Goal: Task Accomplishment & Management: Manage account settings

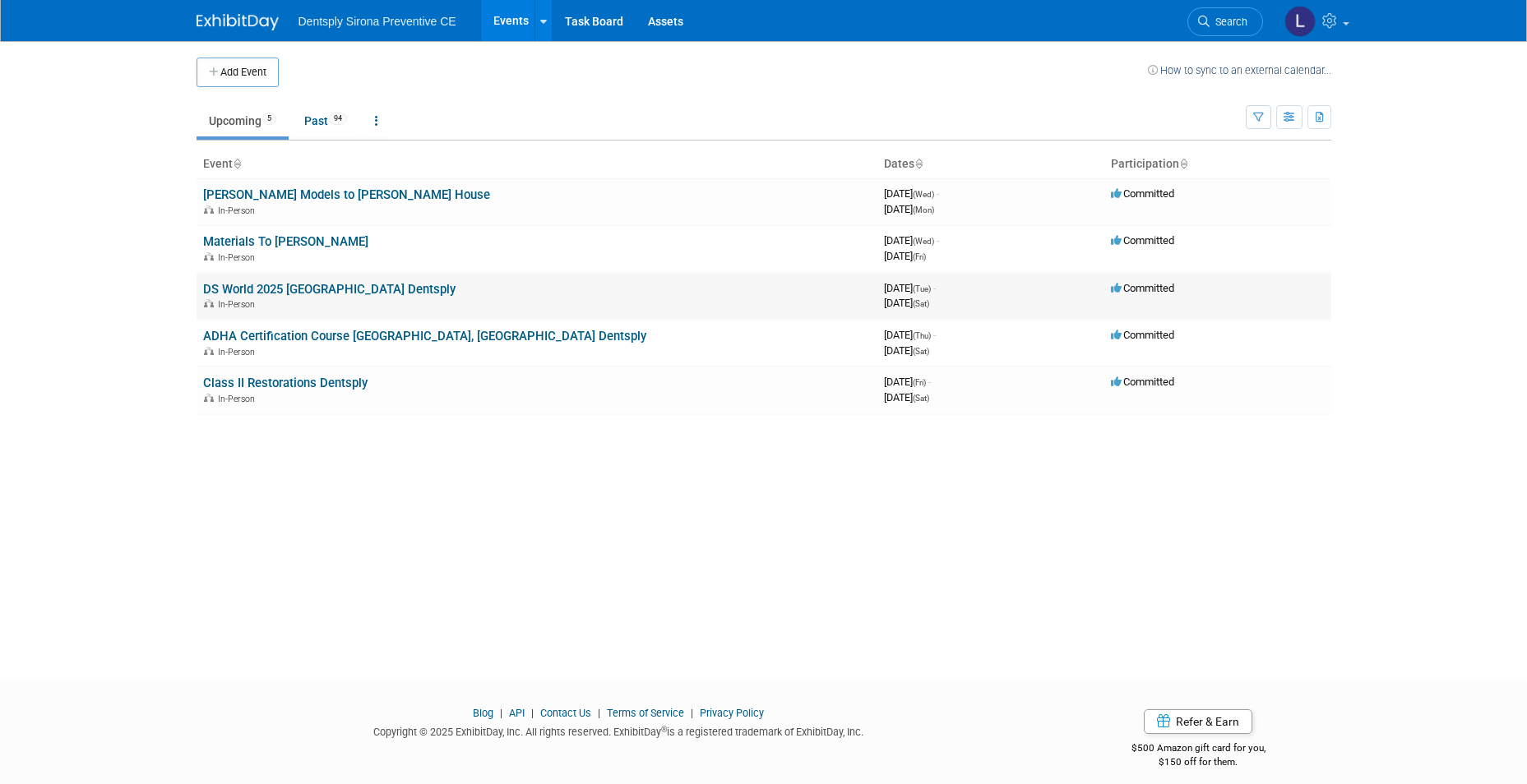
click at [263, 288] on link "DS World 2025 [GEOGRAPHIC_DATA] Dentsply" at bounding box center [329, 289] width 252 height 14
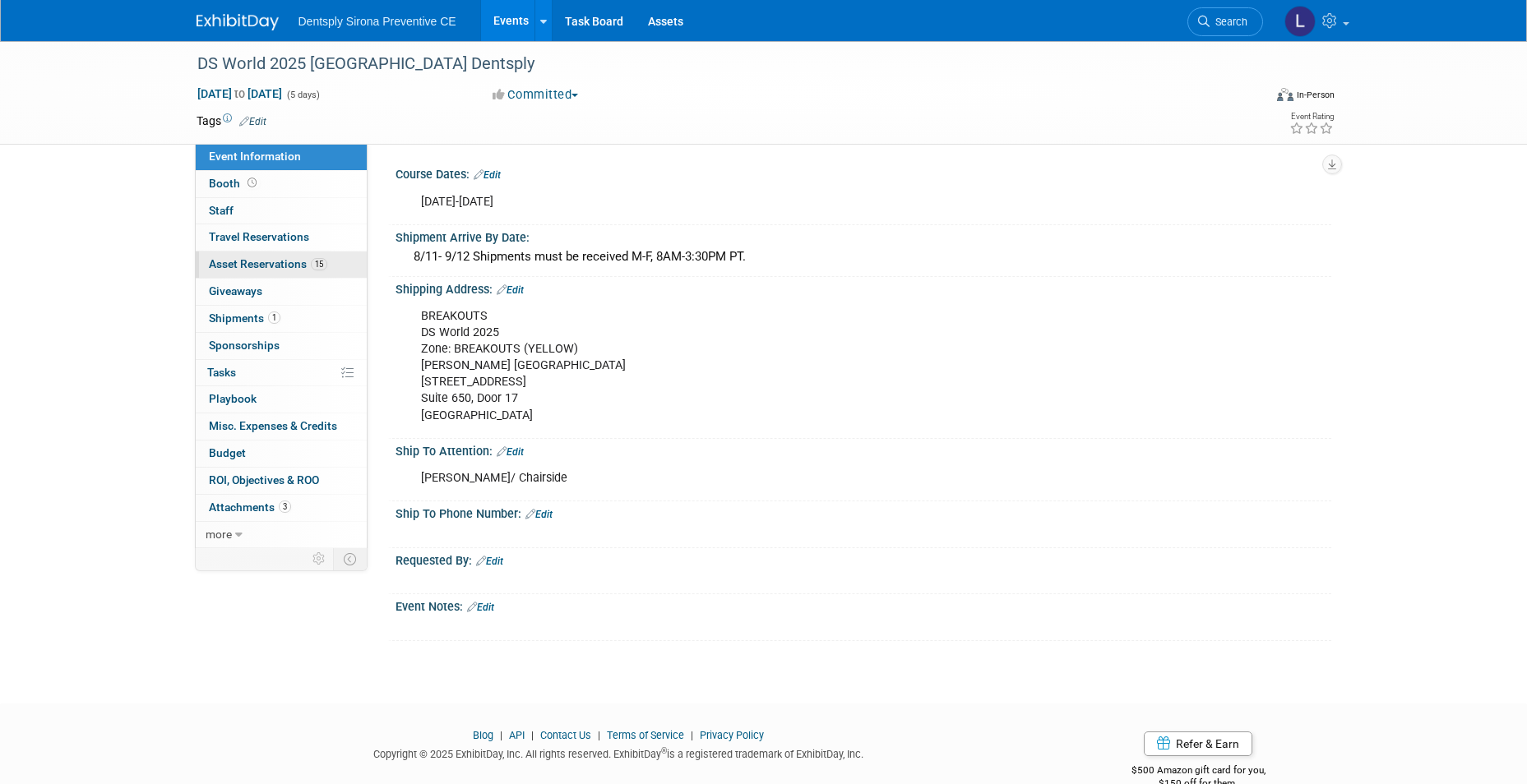
click at [287, 262] on span "Asset Reservations 15" at bounding box center [268, 264] width 118 height 13
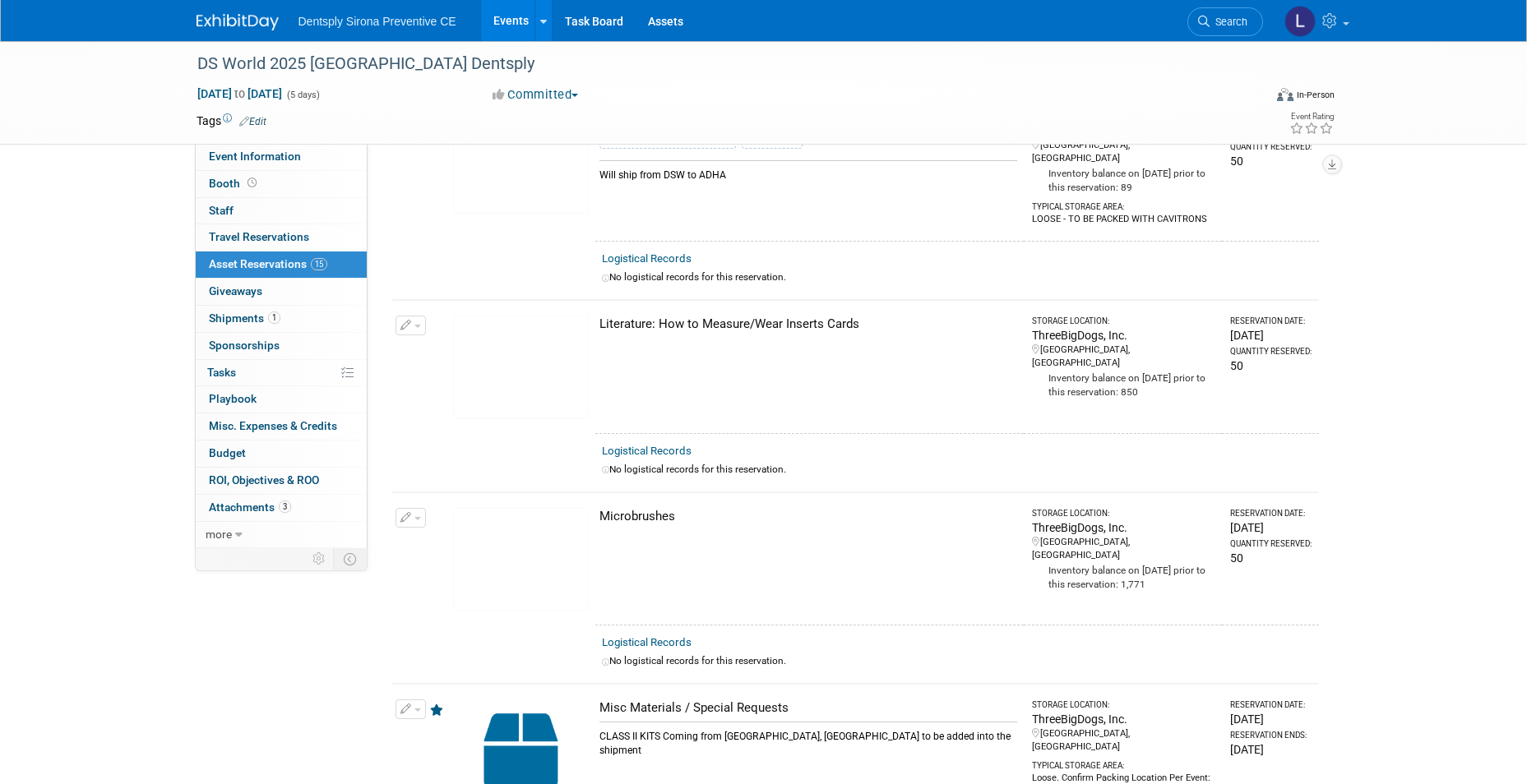
scroll to position [986, 0]
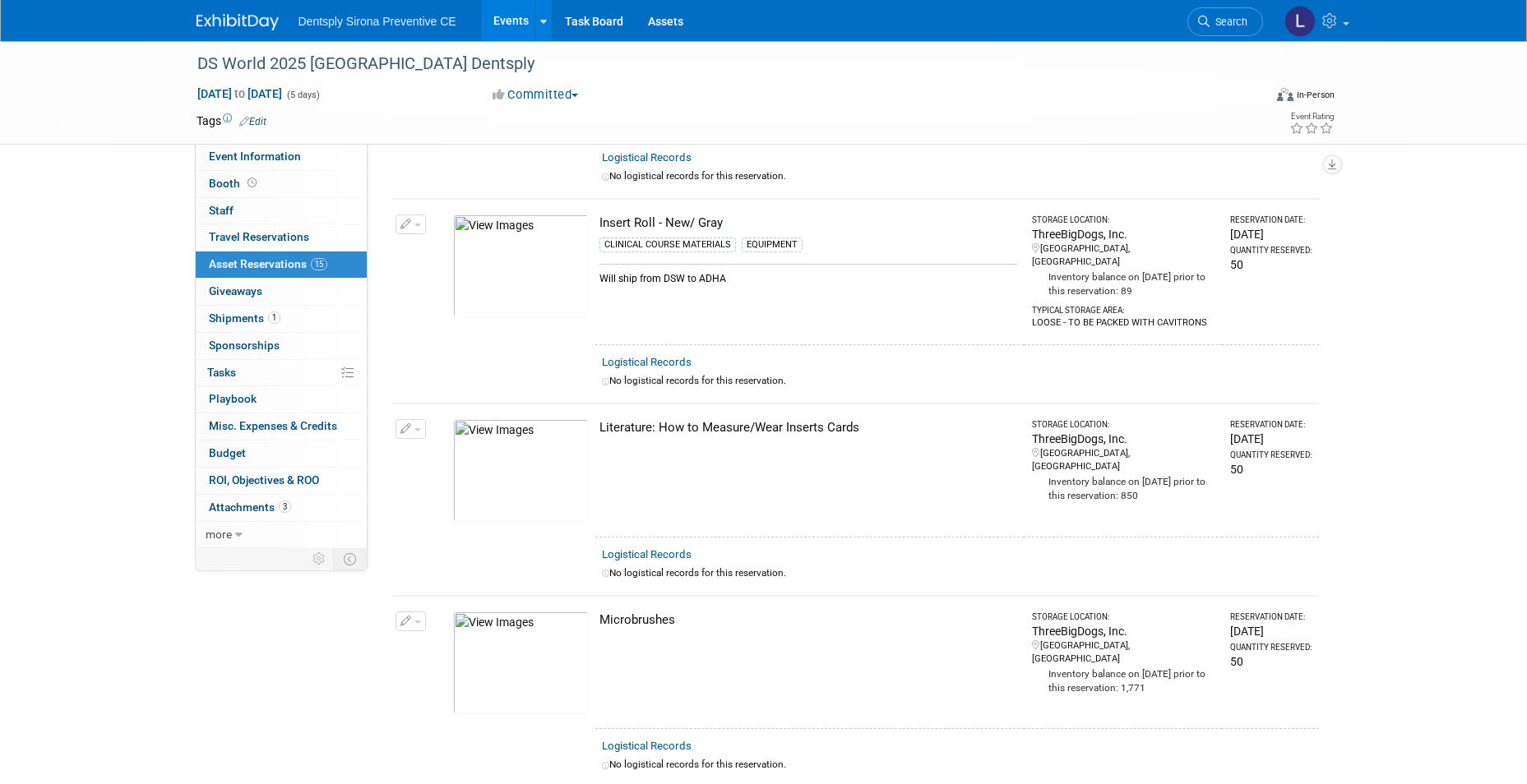
click at [519, 26] on link "Events" at bounding box center [511, 20] width 60 height 41
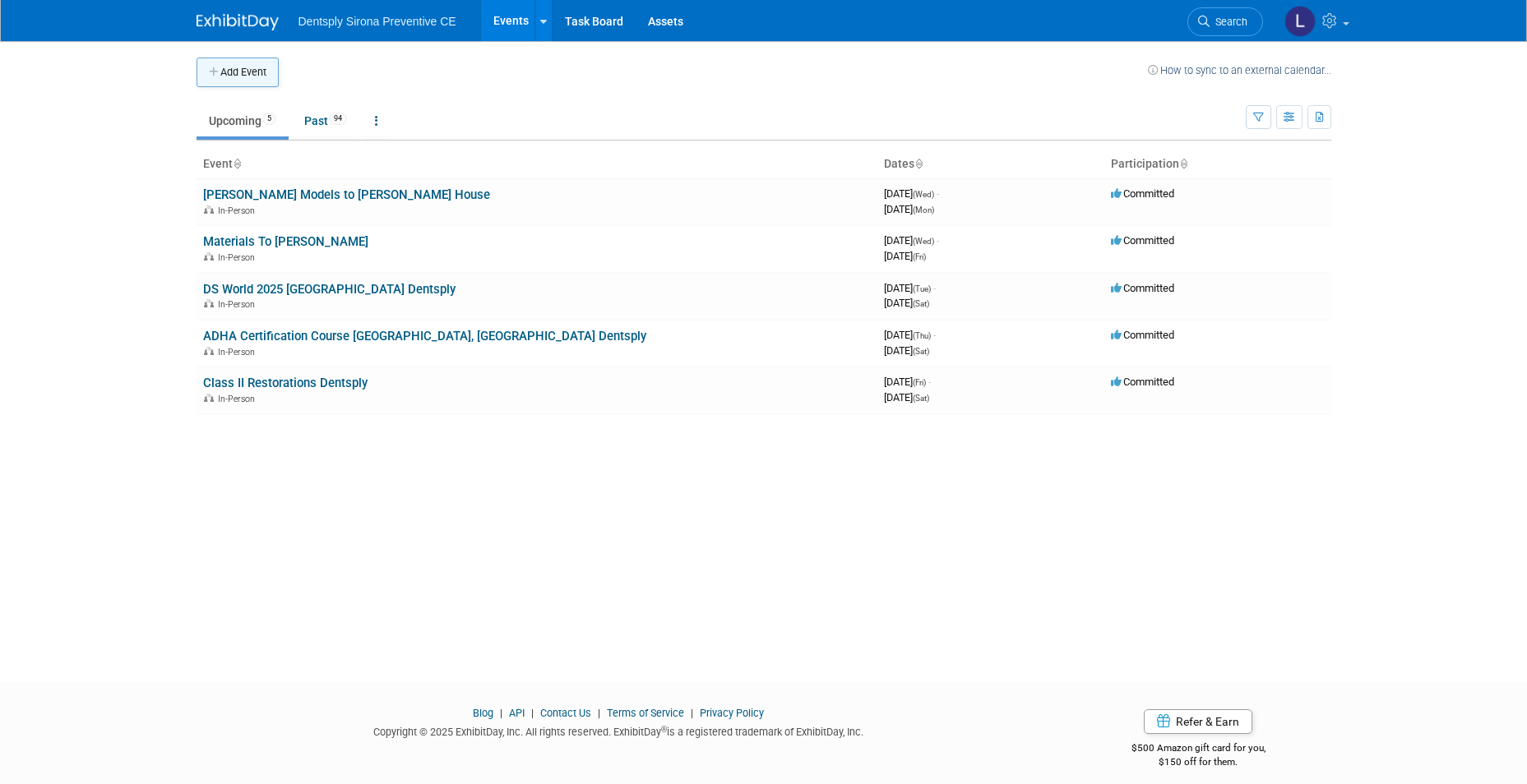
click at [257, 76] on button "Add Event" at bounding box center [238, 72] width 83 height 30
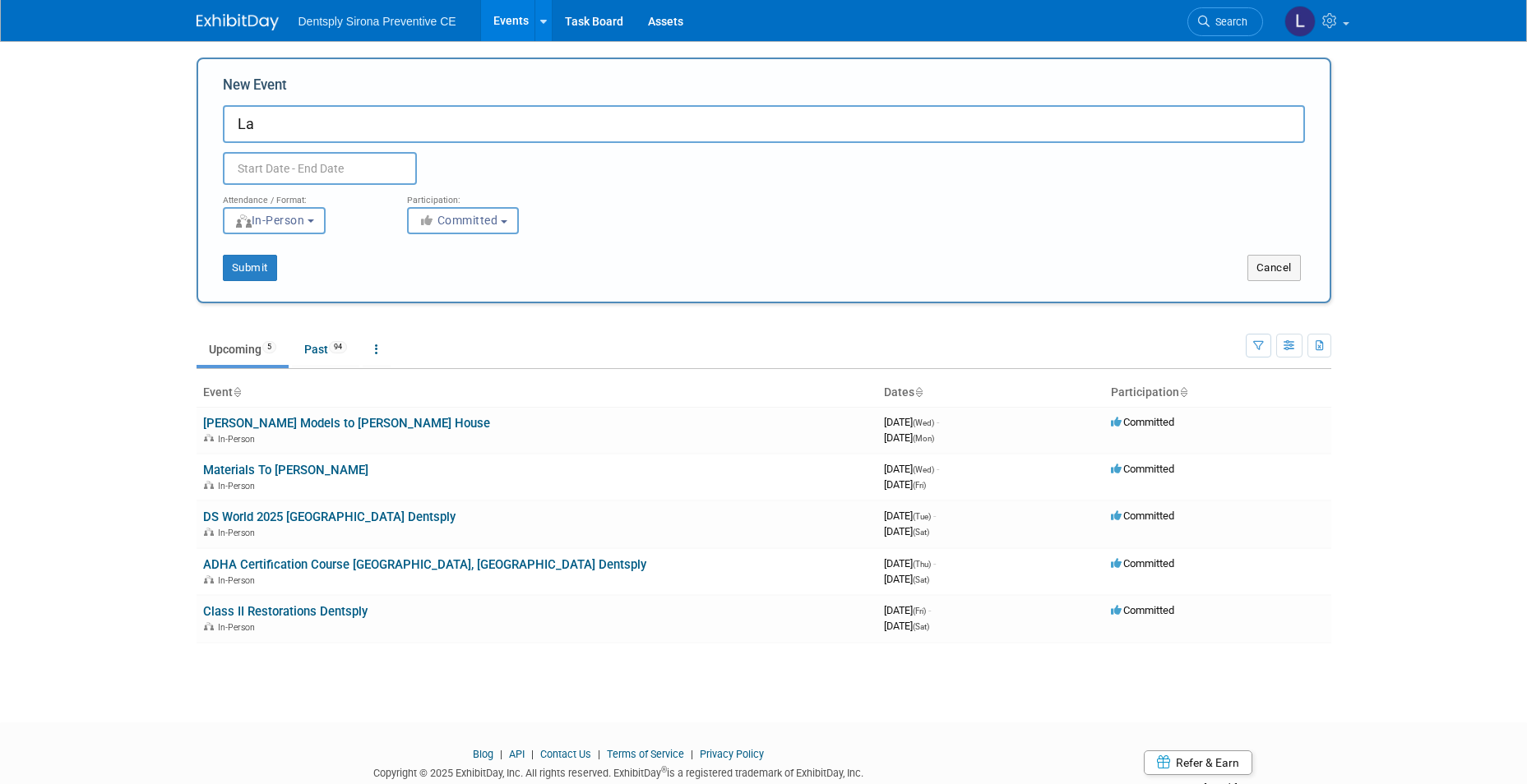
type input "L"
type input "DSW Items to Lindsey"
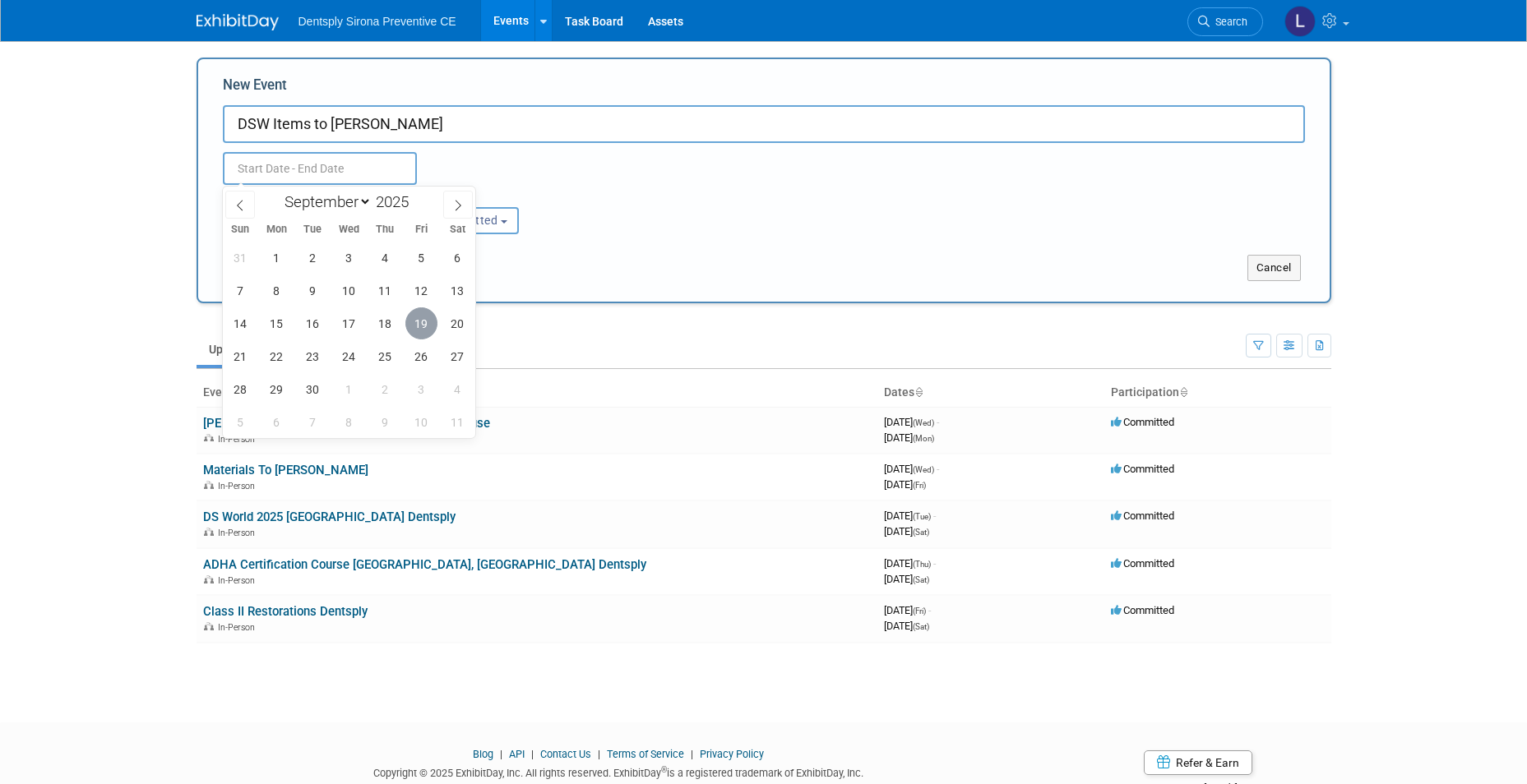
click at [424, 326] on span "19" at bounding box center [420, 322] width 32 height 32
type input "Sep 19, 2025 to Sep 19, 2025"
click at [539, 282] on div "New Event DSW Items to Lindsey Sep 19, 2025 to Sep 19, 2025 Duplicate Event War…" at bounding box center [764, 180] width 1134 height 246
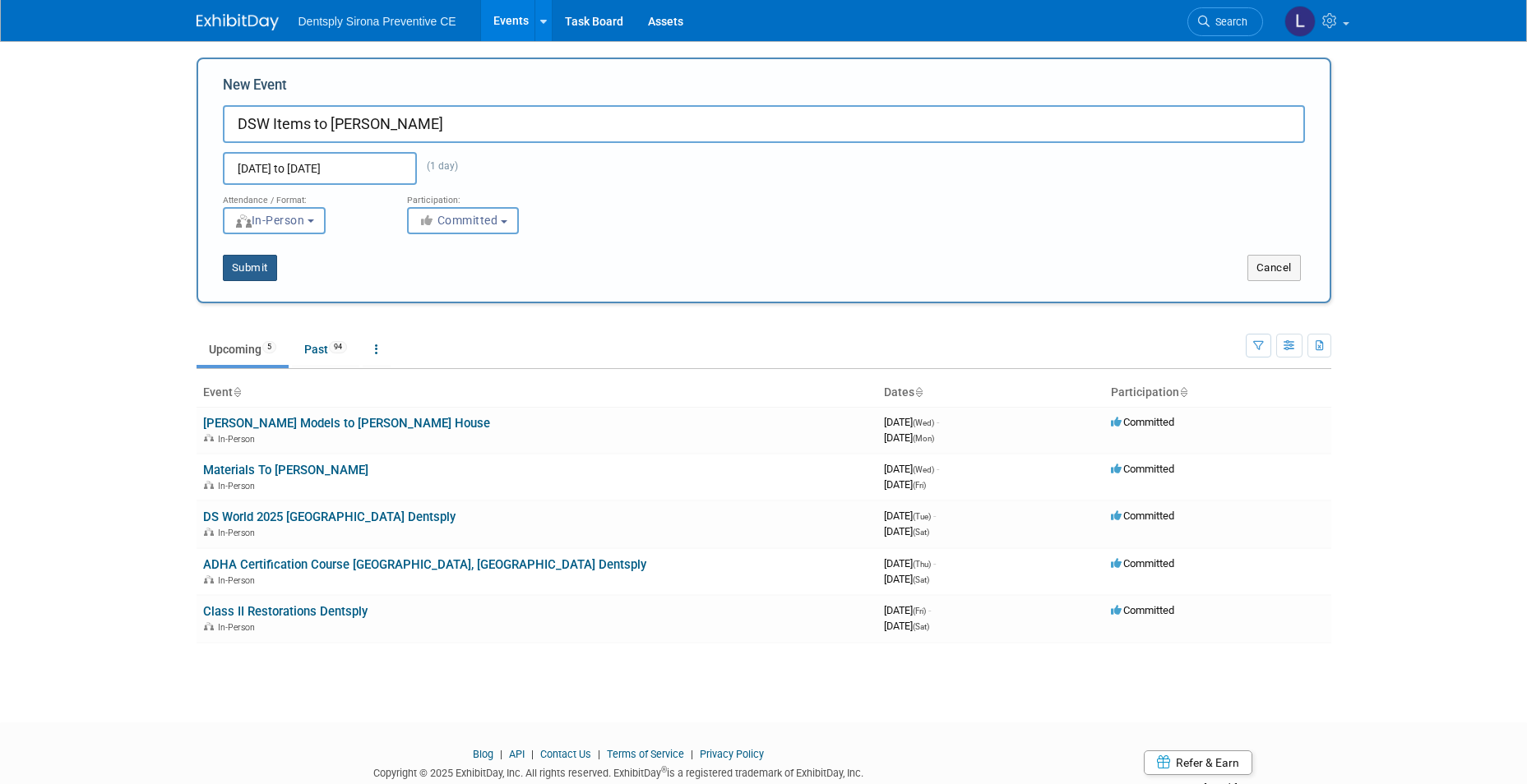
click at [262, 273] on button "Submit" at bounding box center [250, 268] width 55 height 26
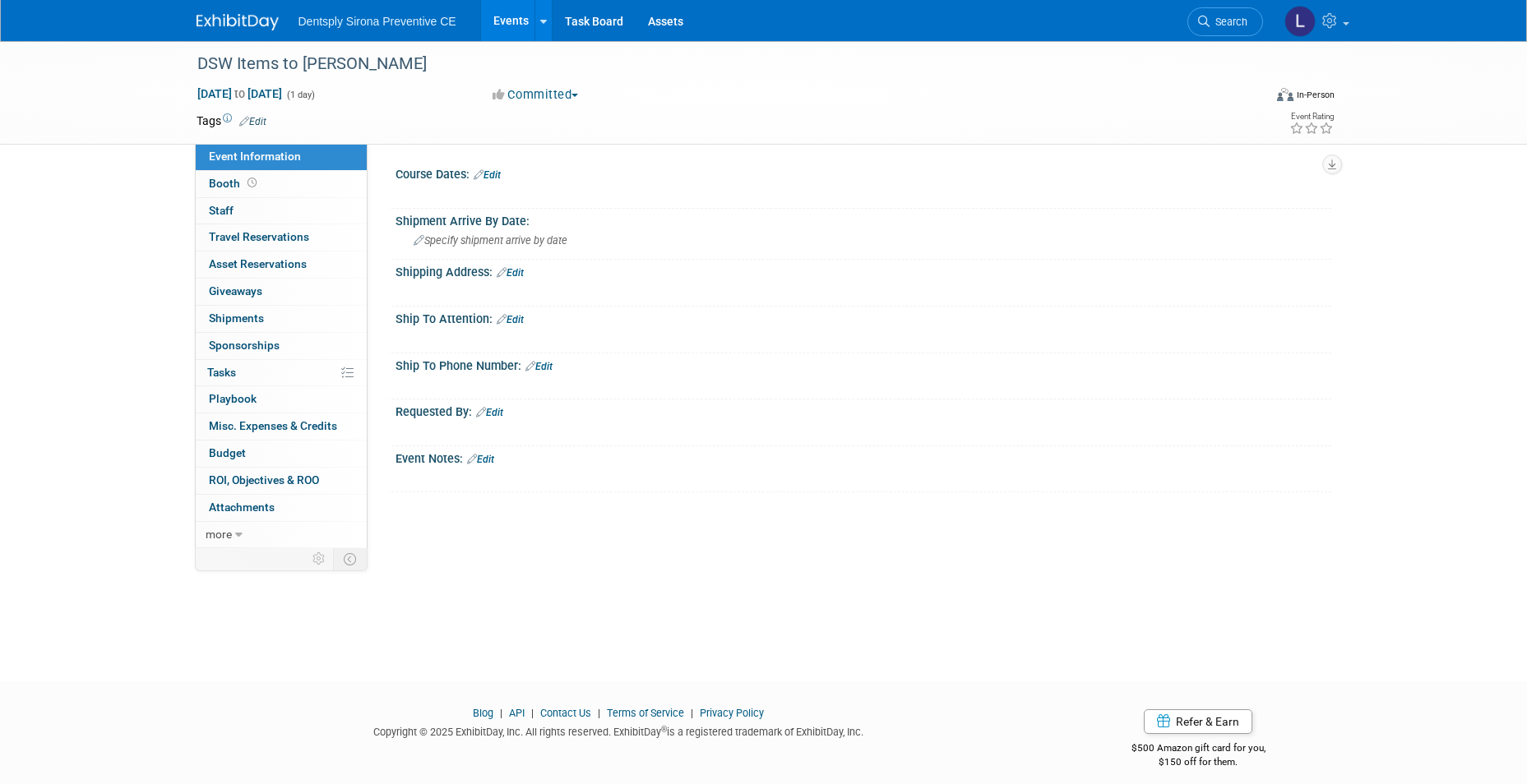
click at [497, 178] on link "Edit" at bounding box center [487, 175] width 27 height 12
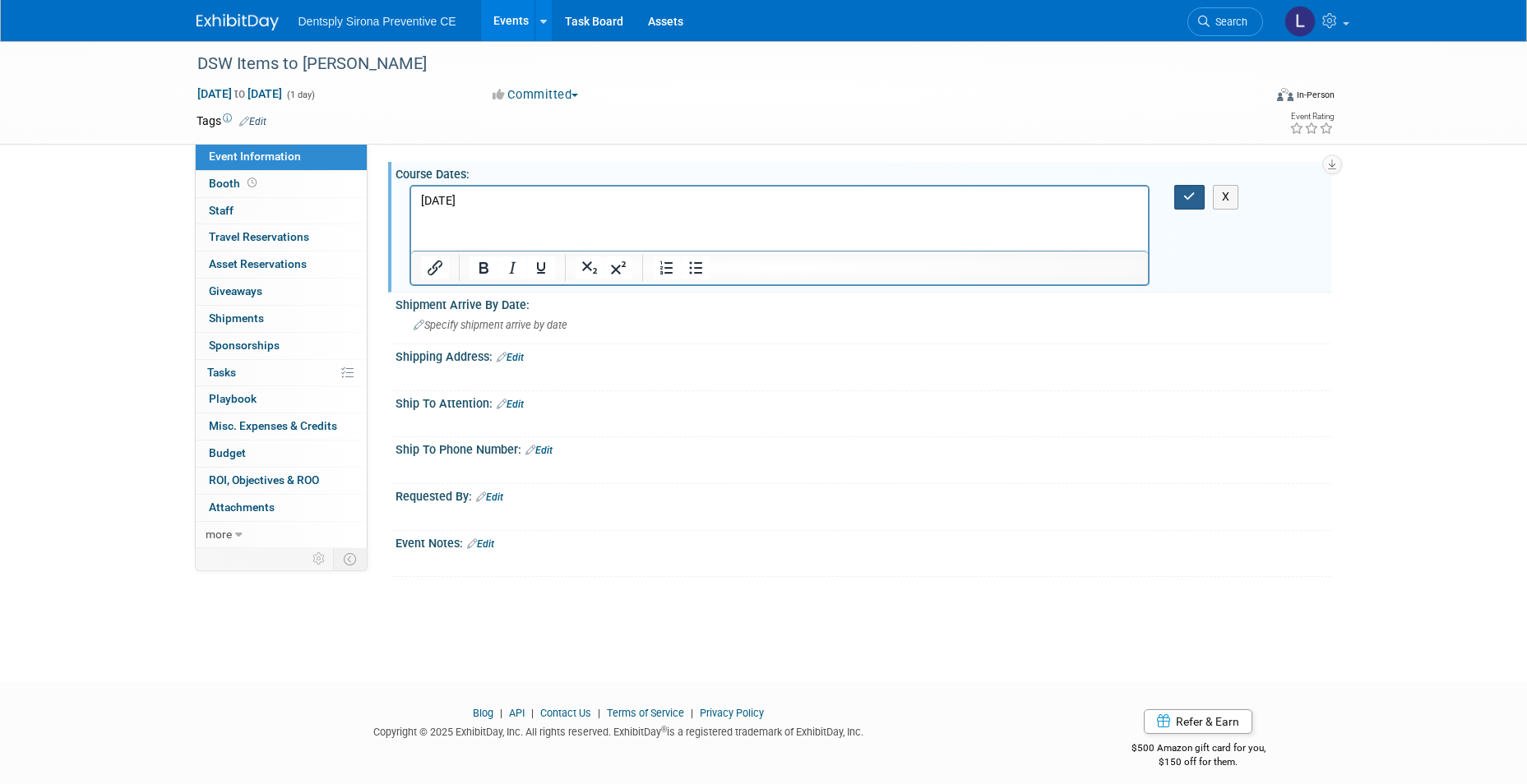
click at [1186, 196] on icon "button" at bounding box center [1189, 197] width 12 height 12
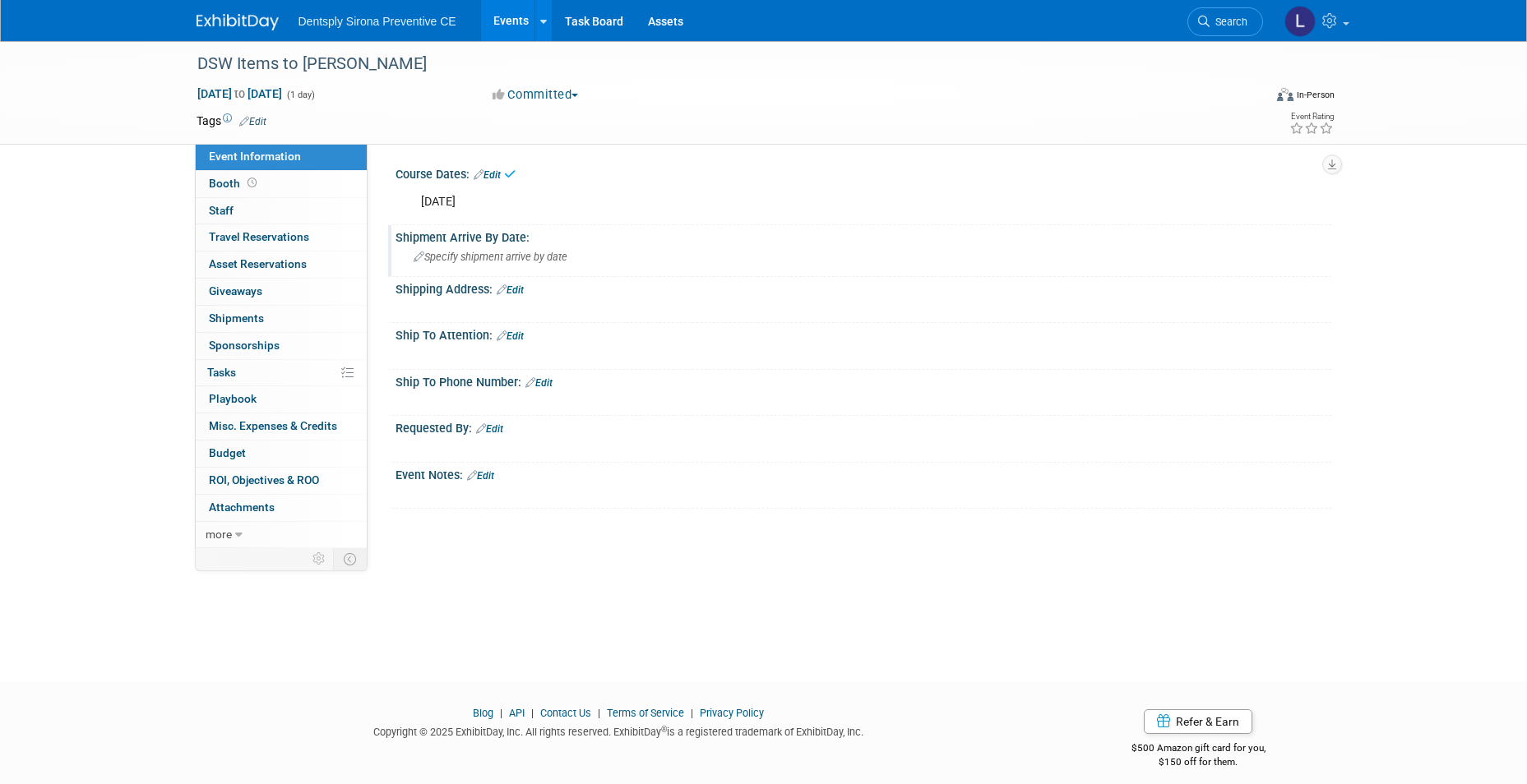
click at [503, 260] on span "Specify shipment arrive by date" at bounding box center [490, 256] width 154 height 12
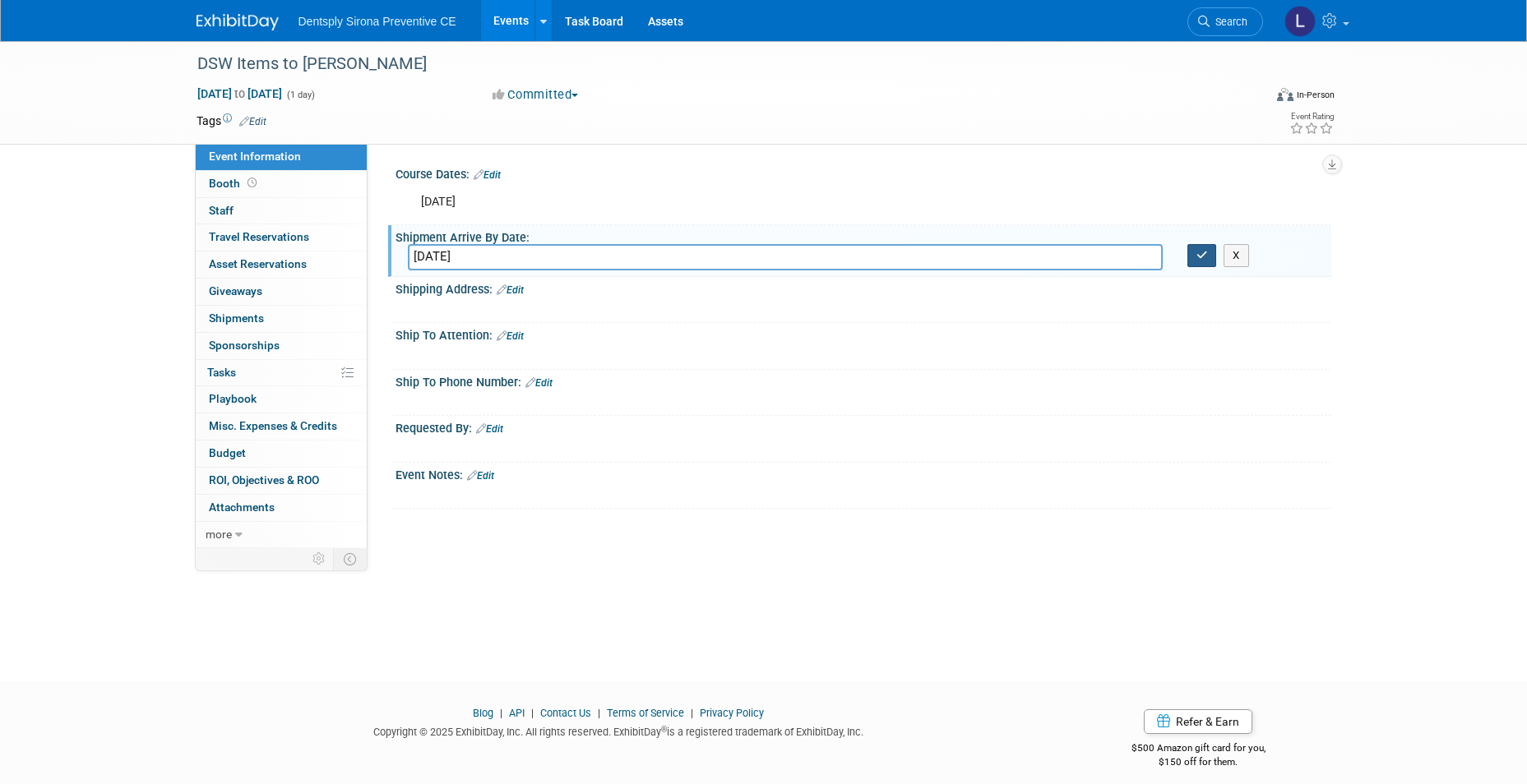
type input "Monday September 22"
click at [1208, 255] on button "button" at bounding box center [1202, 255] width 30 height 23
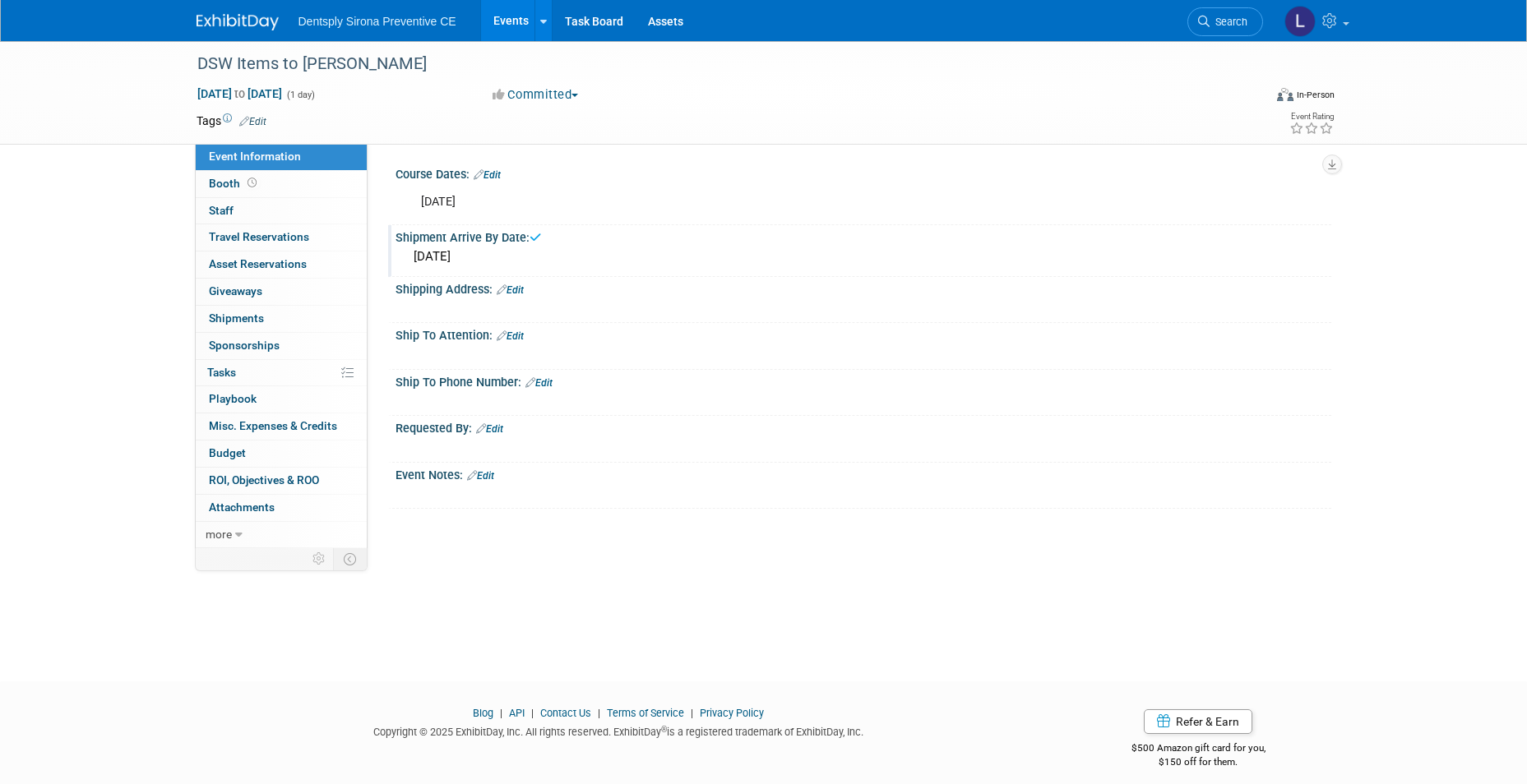
click at [523, 288] on link "Edit" at bounding box center [510, 290] width 27 height 12
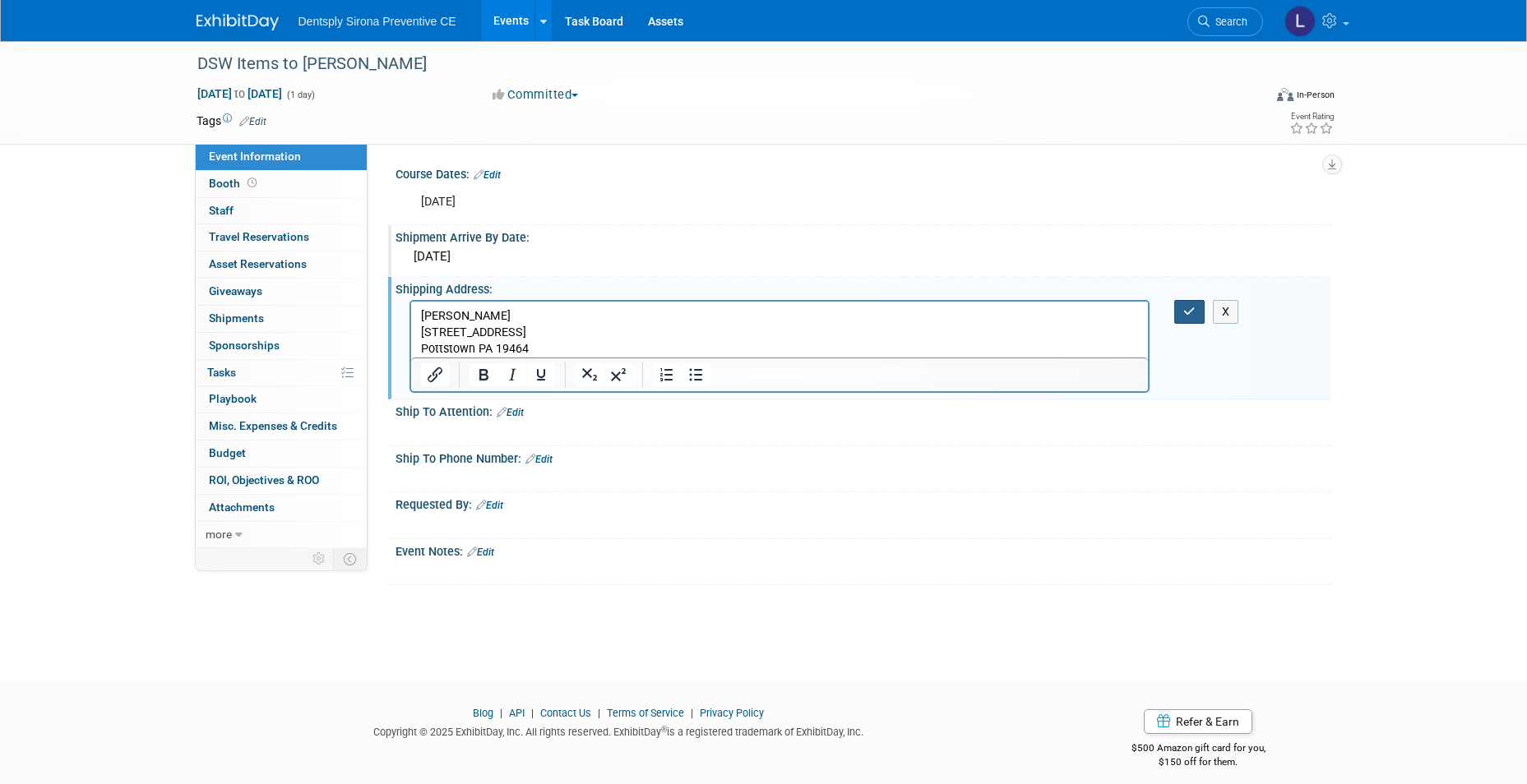
click at [1182, 310] on button "button" at bounding box center [1189, 312] width 31 height 24
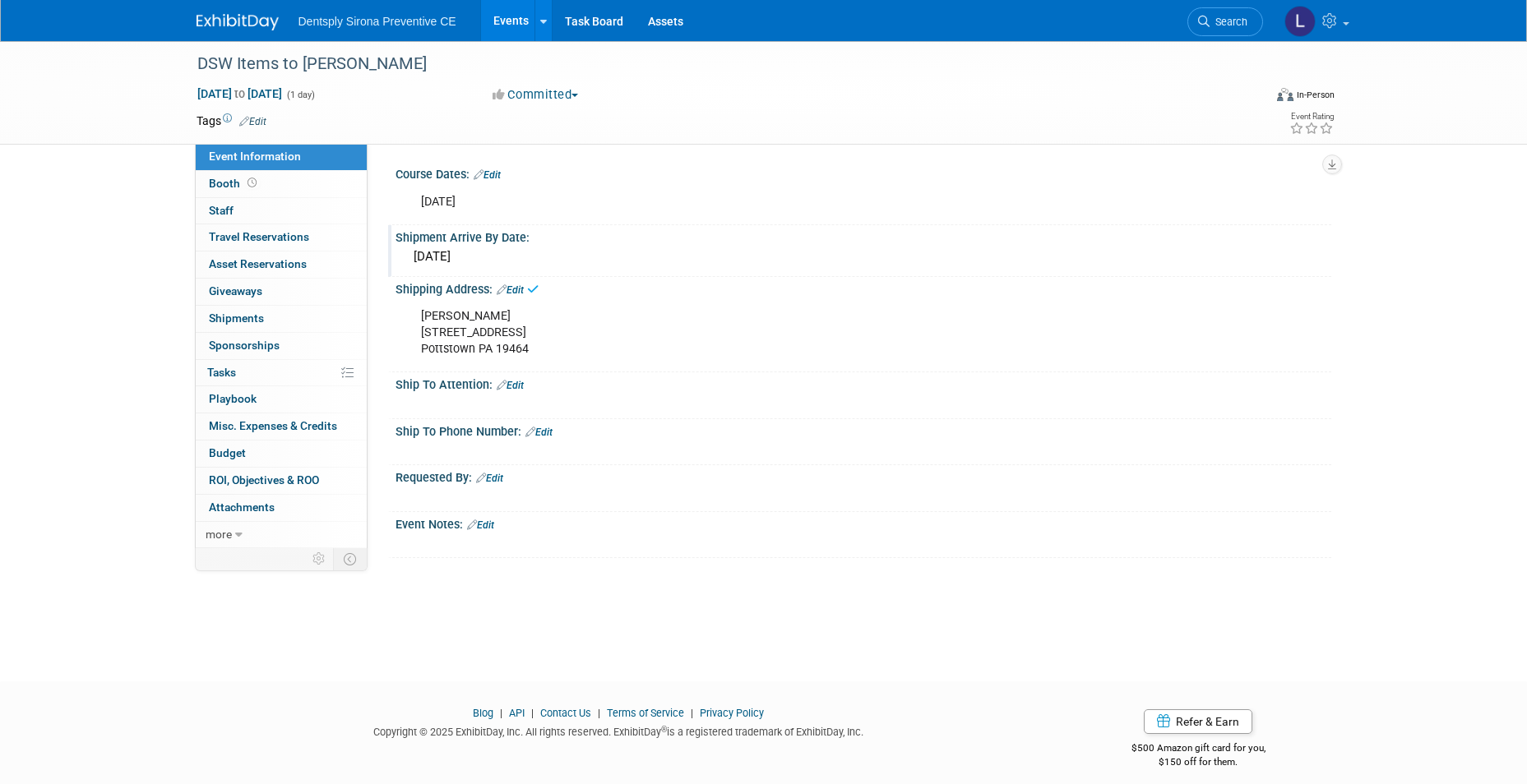
click at [518, 385] on link "Edit" at bounding box center [510, 386] width 27 height 12
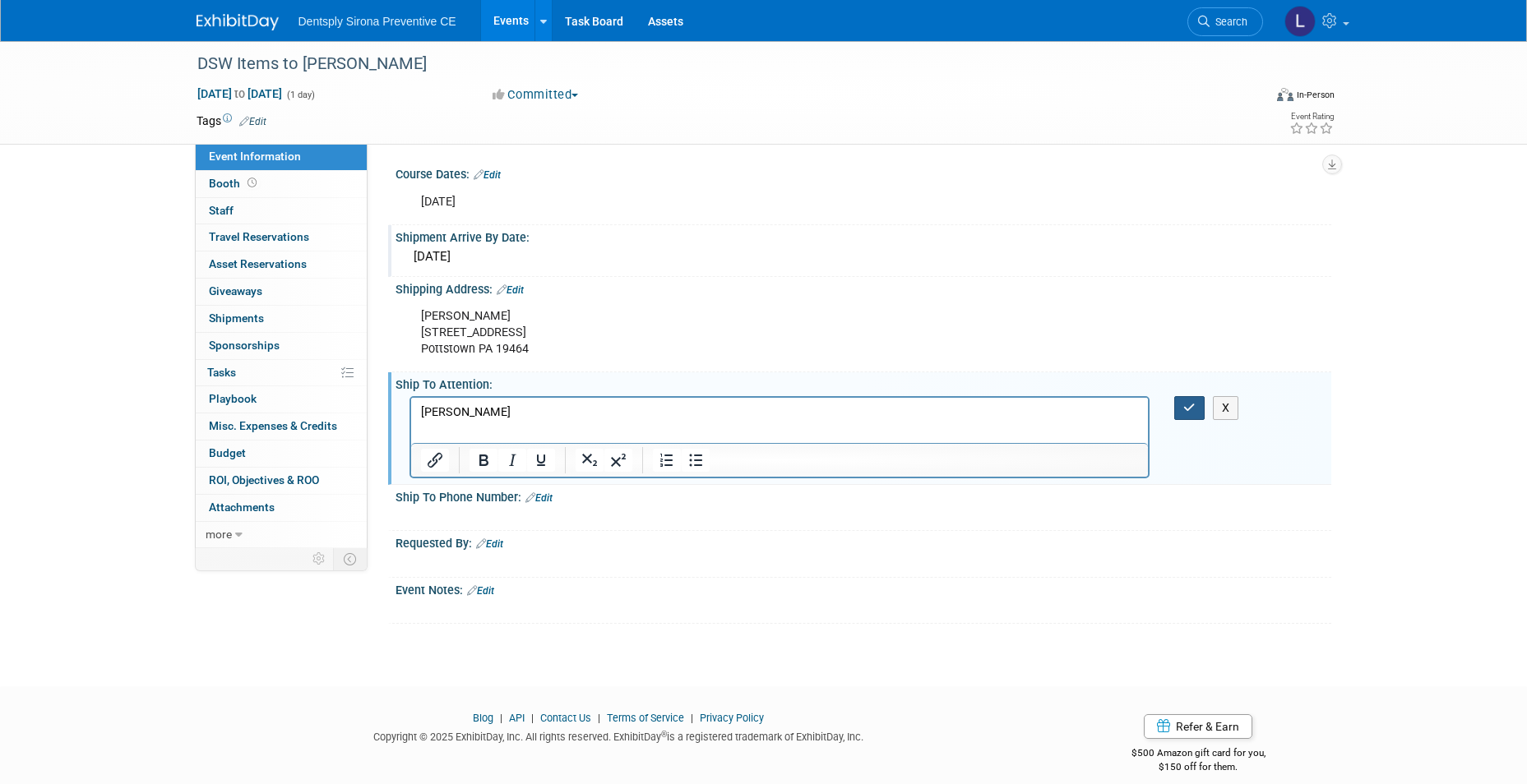
drag, startPoint x: 1191, startPoint y: 411, endPoint x: 1139, endPoint y: 402, distance: 52.8
click at [1191, 411] on icon "button" at bounding box center [1189, 408] width 12 height 12
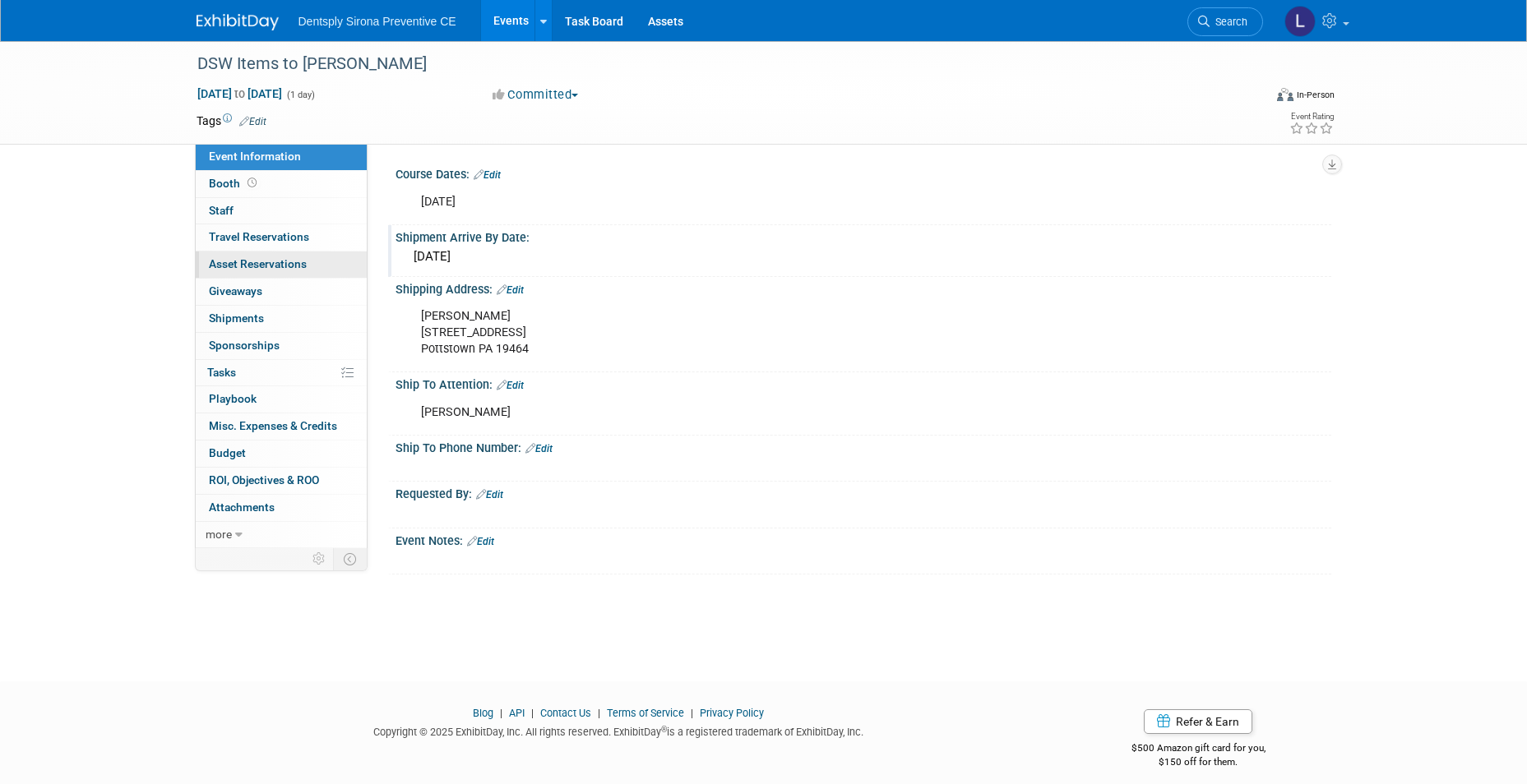
click at [256, 263] on span "Asset Reservations 0" at bounding box center [258, 264] width 98 height 13
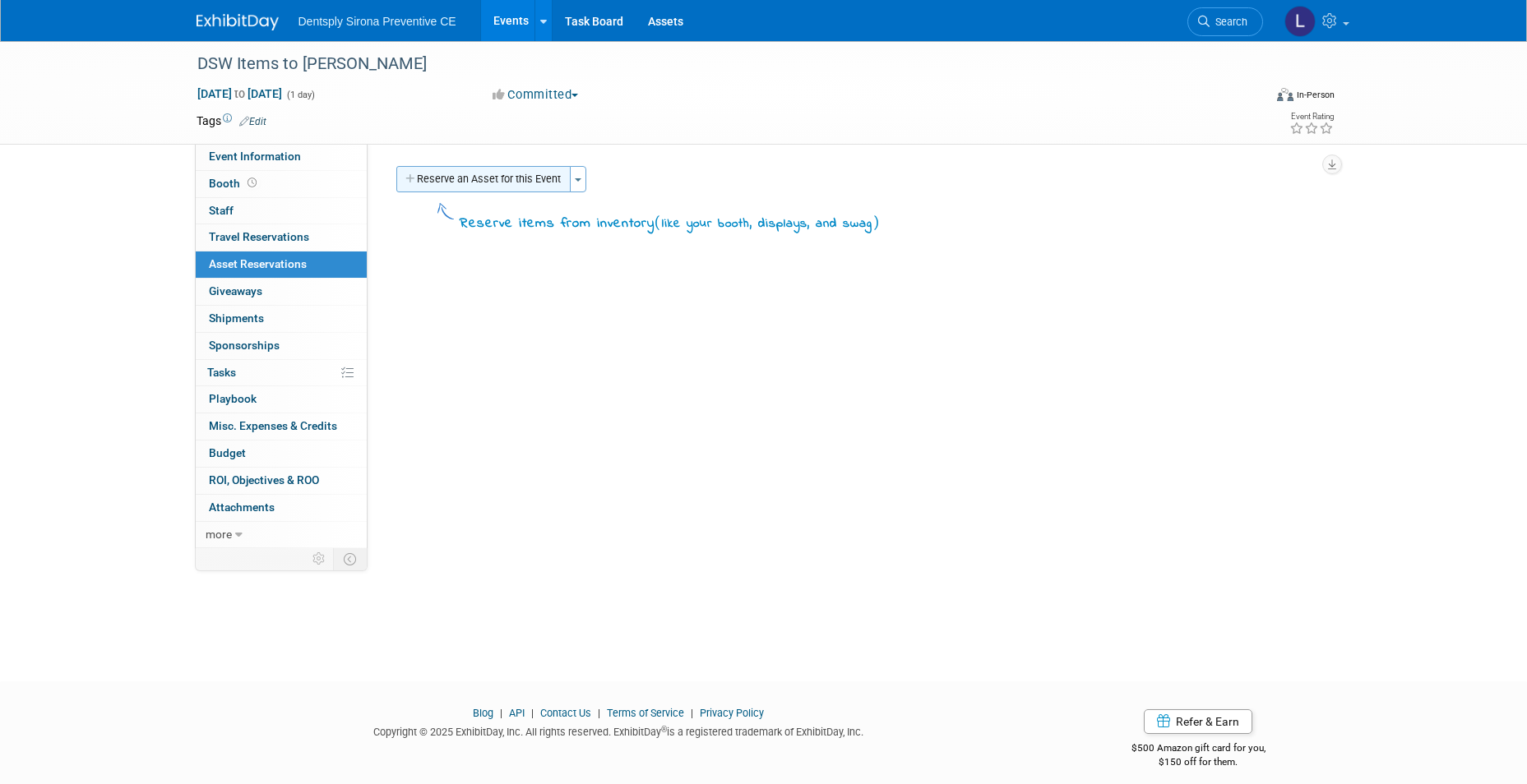
click at [491, 178] on button "Reserve an Asset for this Event" at bounding box center [484, 178] width 175 height 26
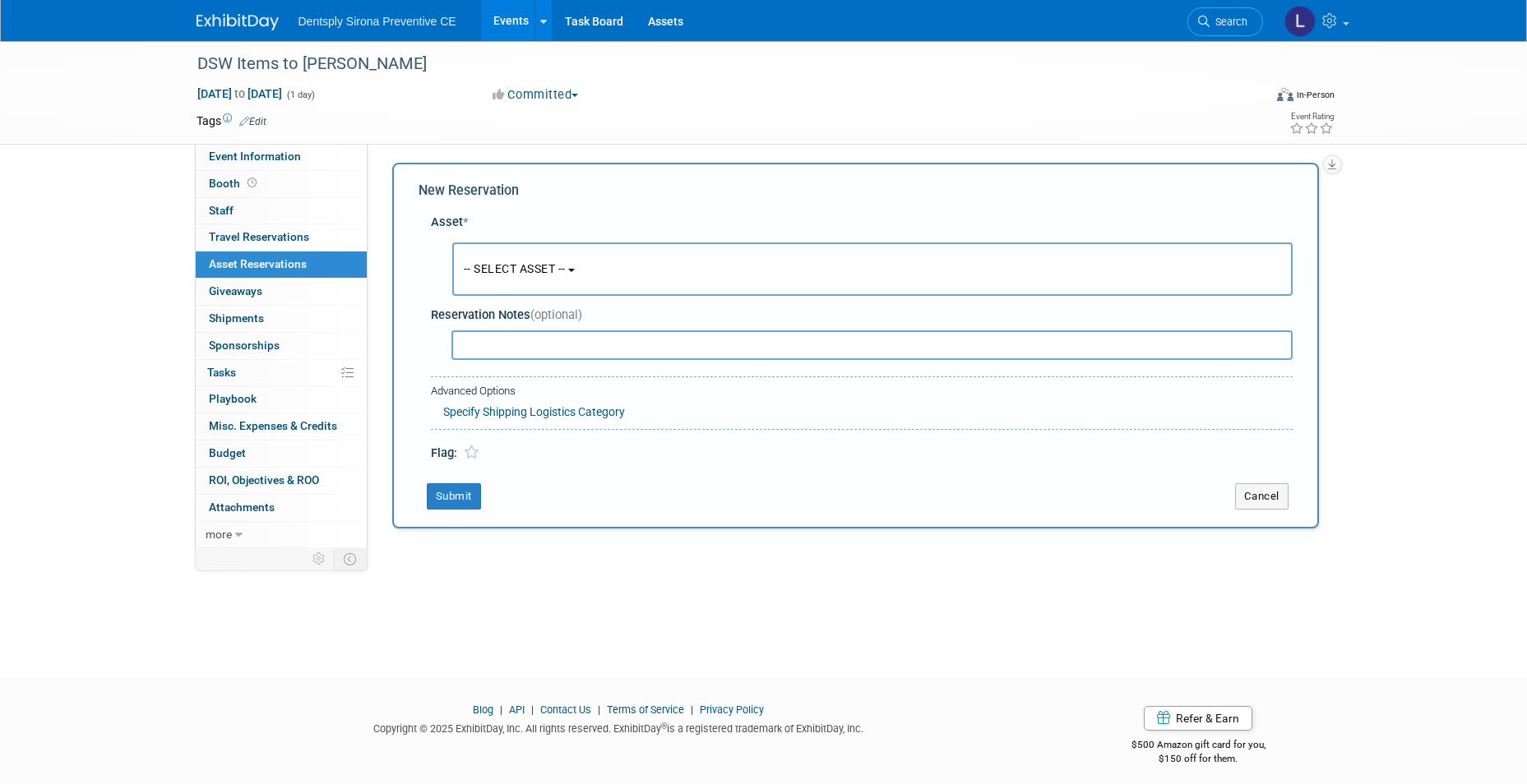
scroll to position [12, 0]
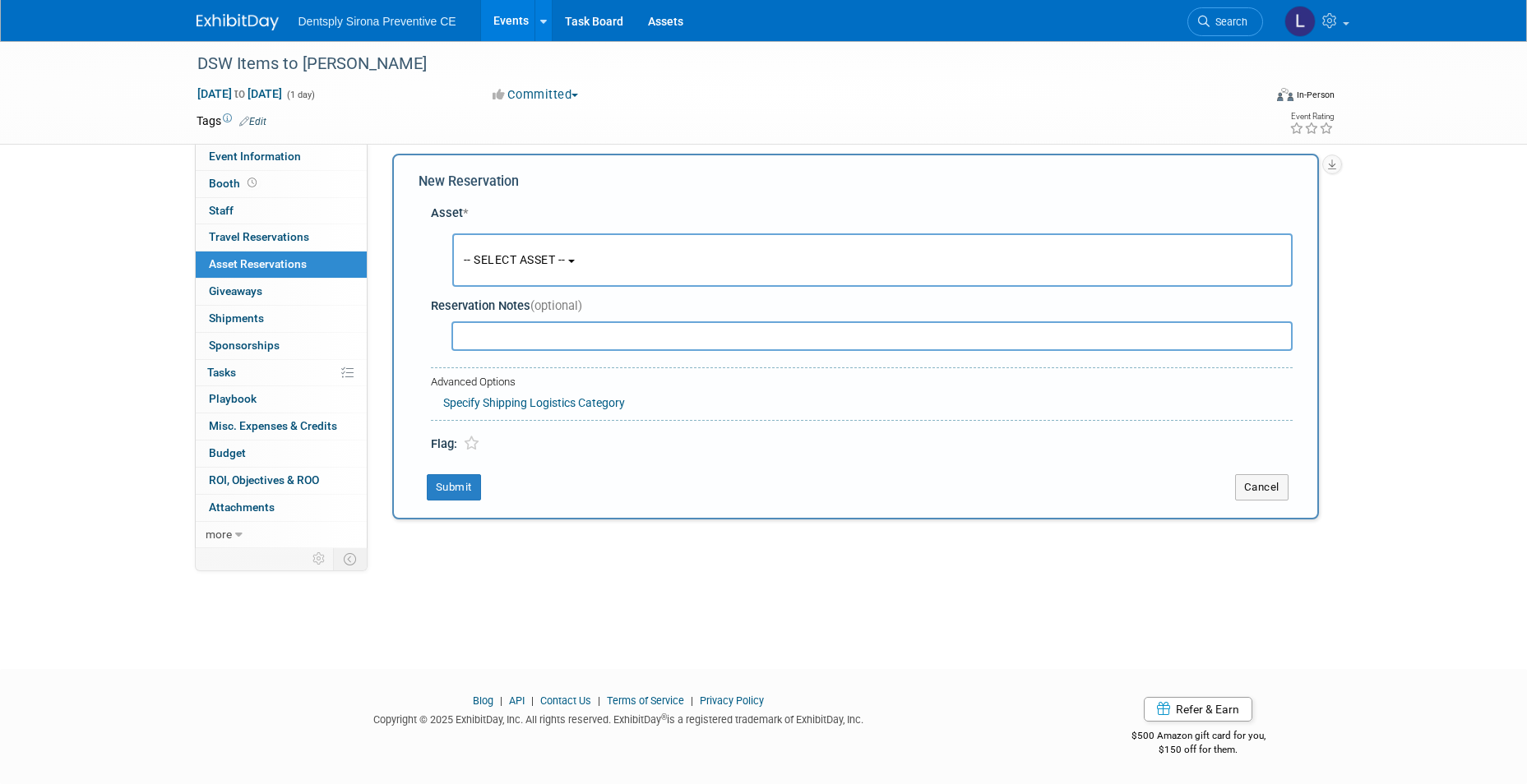
click at [481, 255] on span "-- SELECT ASSET --" at bounding box center [514, 260] width 102 height 13
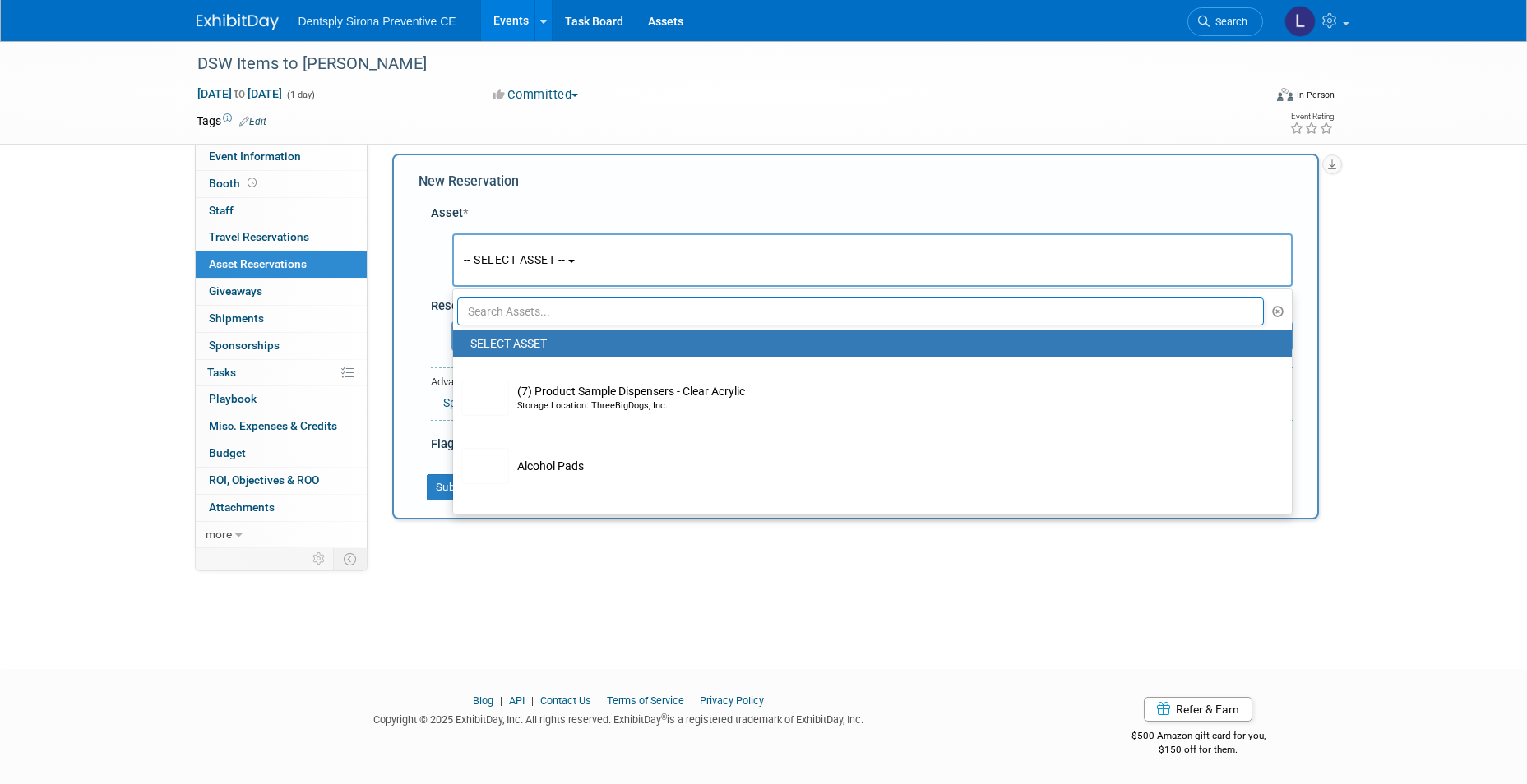
click at [500, 316] on input "text" at bounding box center [860, 311] width 807 height 28
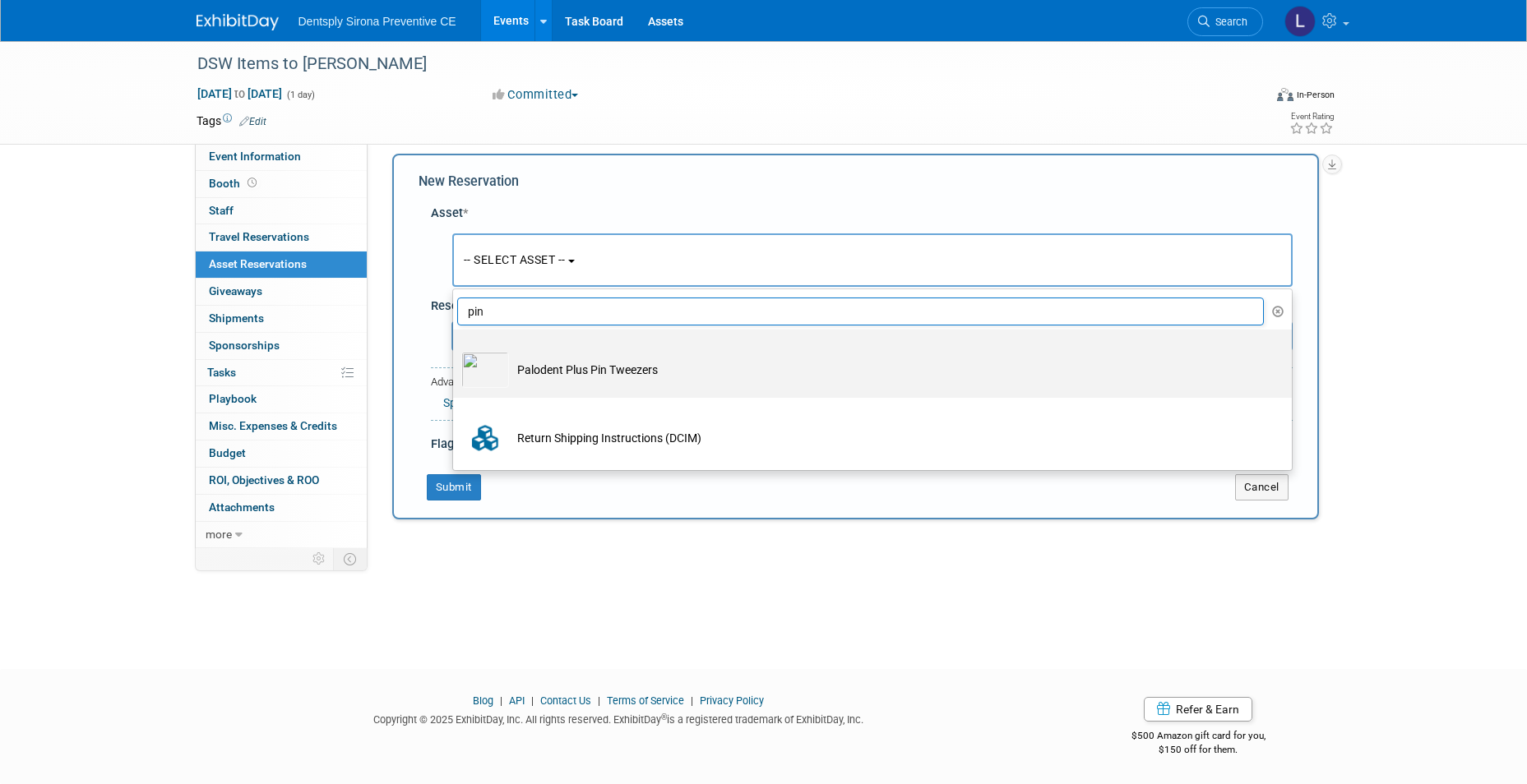
type input "pin"
click at [542, 366] on td "Palodent Plus Pin Tweezers" at bounding box center [883, 370] width 750 height 36
click at [456, 349] on input "Palodent Plus Pin Tweezers" at bounding box center [449, 344] width 11 height 11
select select "10718988"
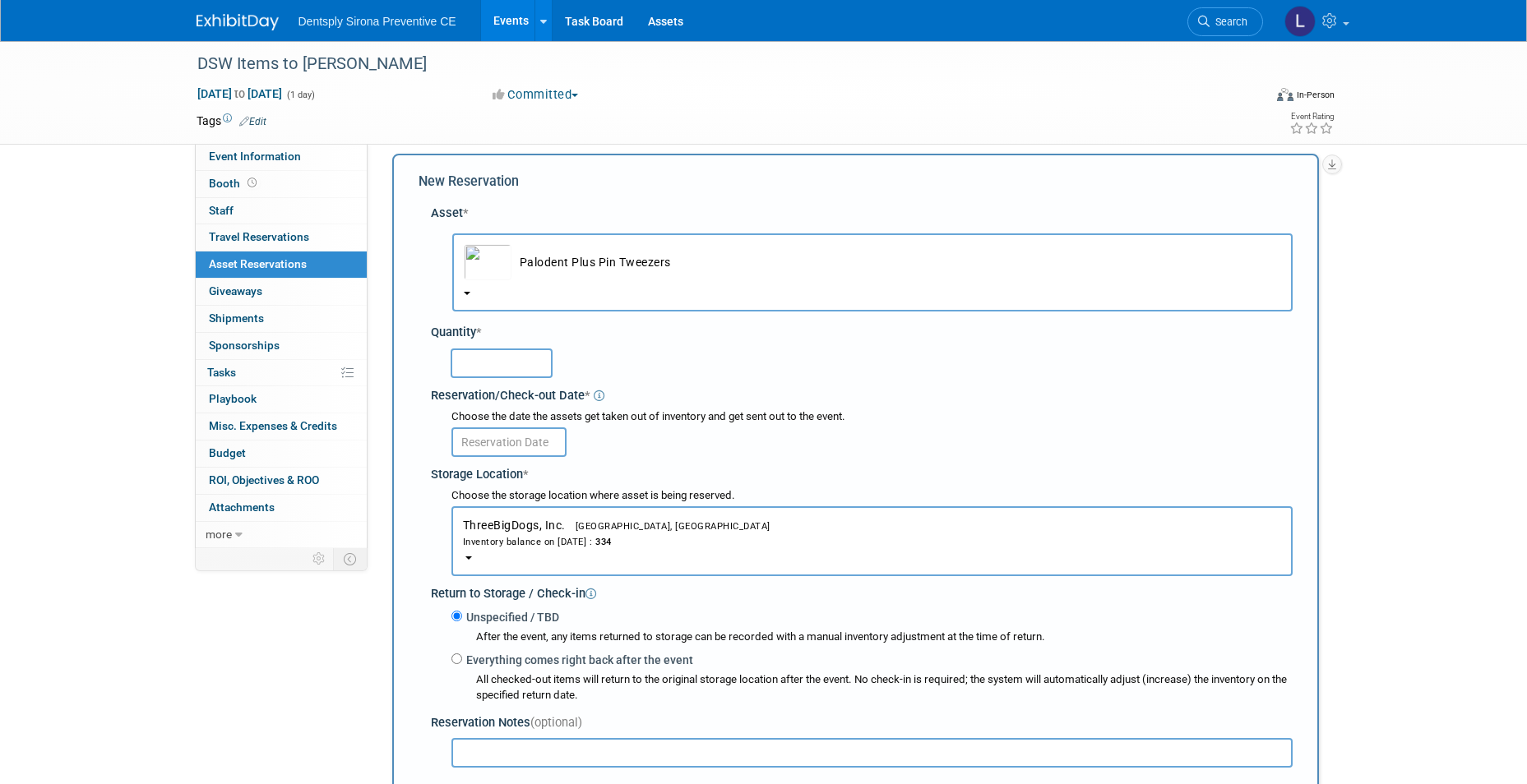
click at [531, 366] on input "text" at bounding box center [501, 363] width 102 height 30
type input "2"
type input "30"
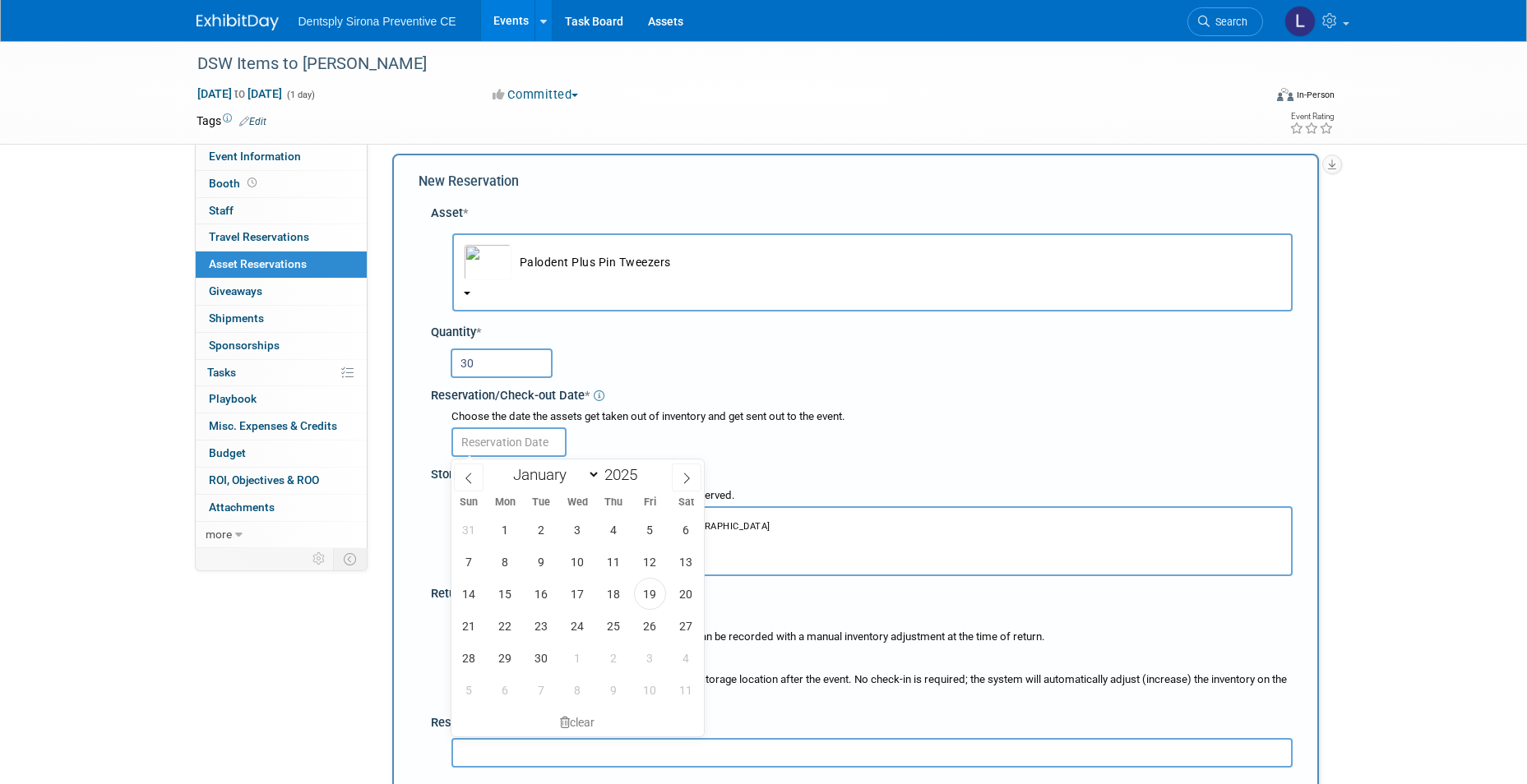
click at [520, 448] on input "text" at bounding box center [509, 442] width 115 height 30
click at [645, 595] on span "19" at bounding box center [650, 593] width 32 height 32
type input "Sep 19, 2025"
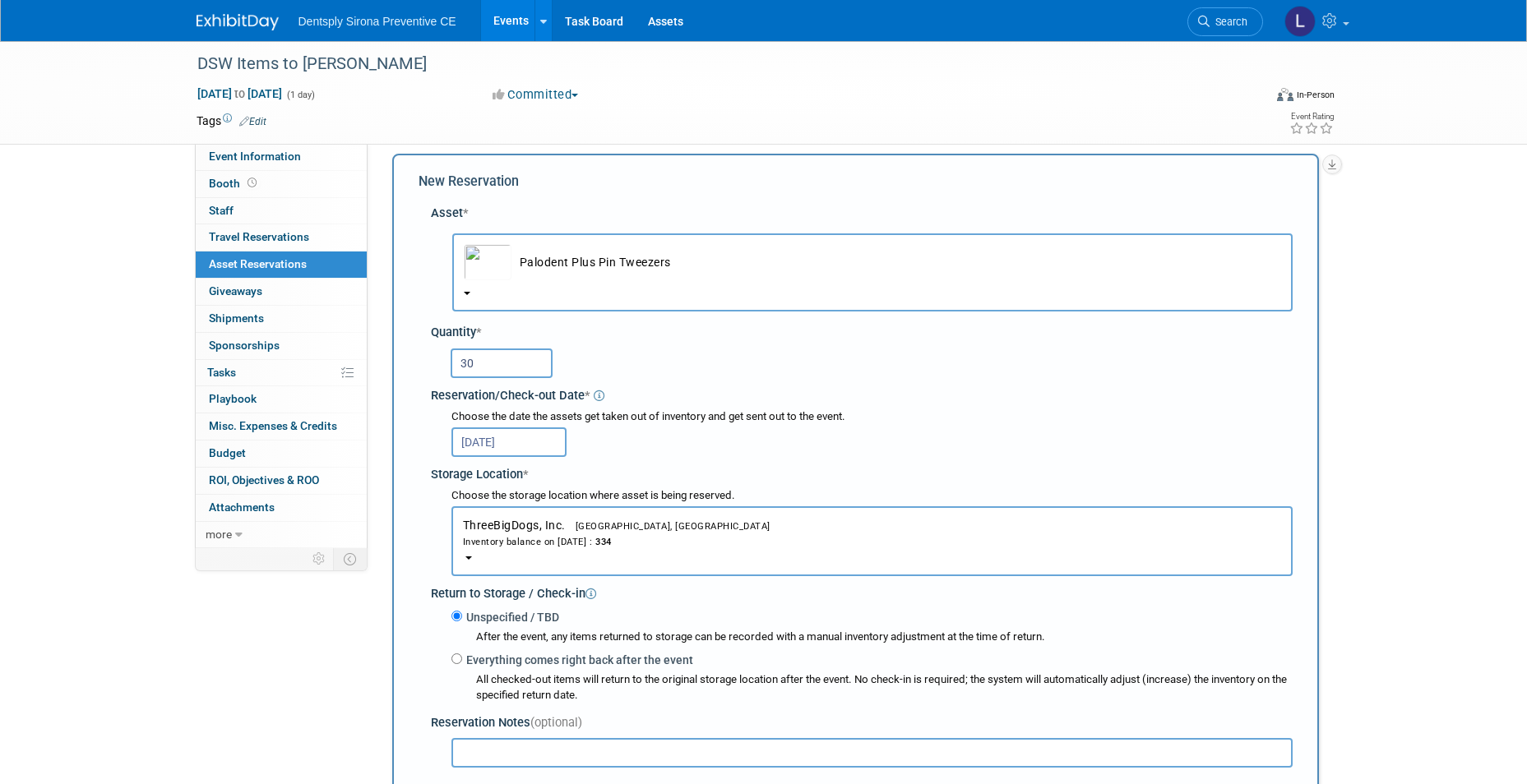
click at [680, 419] on div "Choose the date the assets get taken out of inventory and get sent out to the e…" at bounding box center [871, 417] width 841 height 15
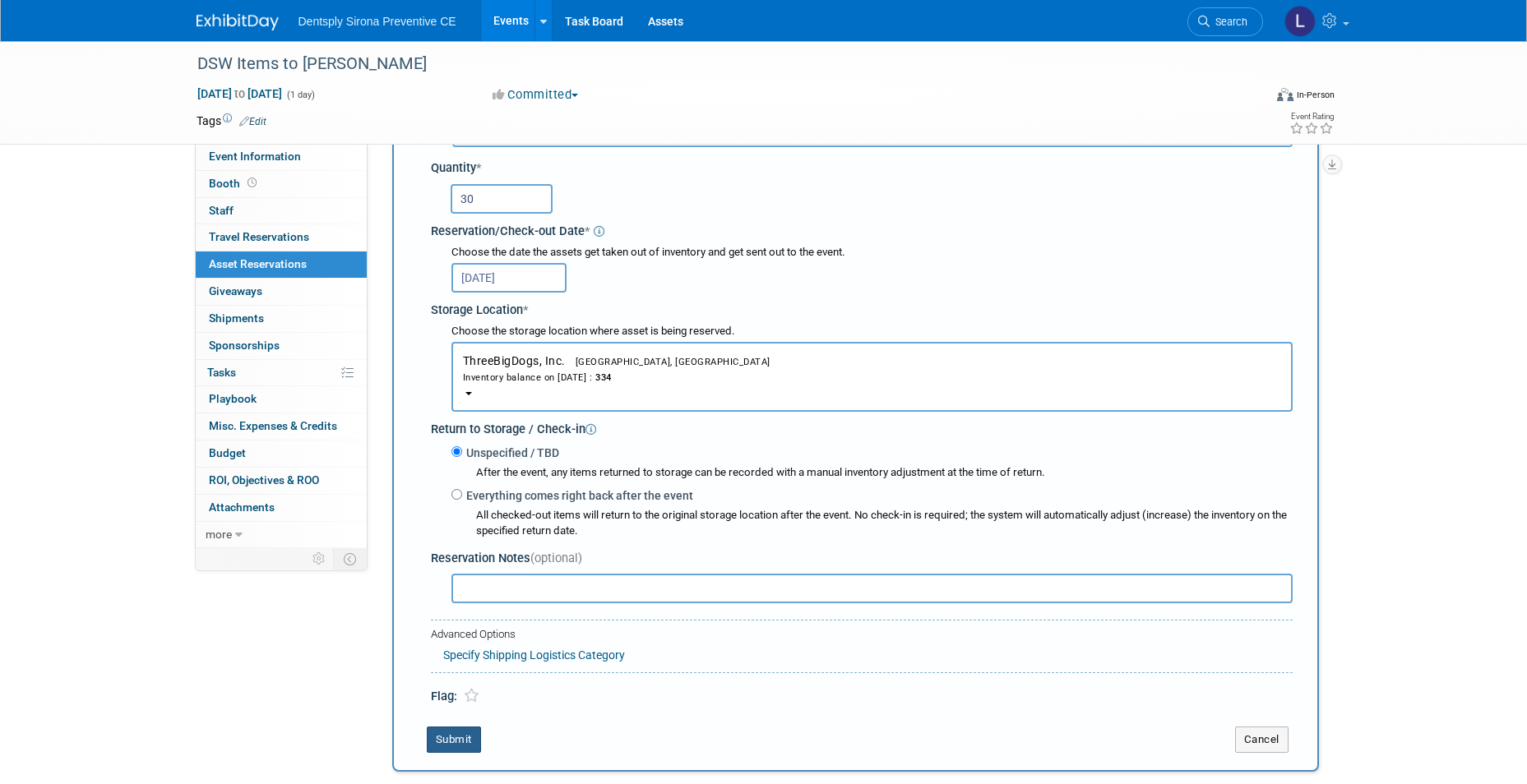
click at [468, 738] on button "Submit" at bounding box center [454, 739] width 55 height 26
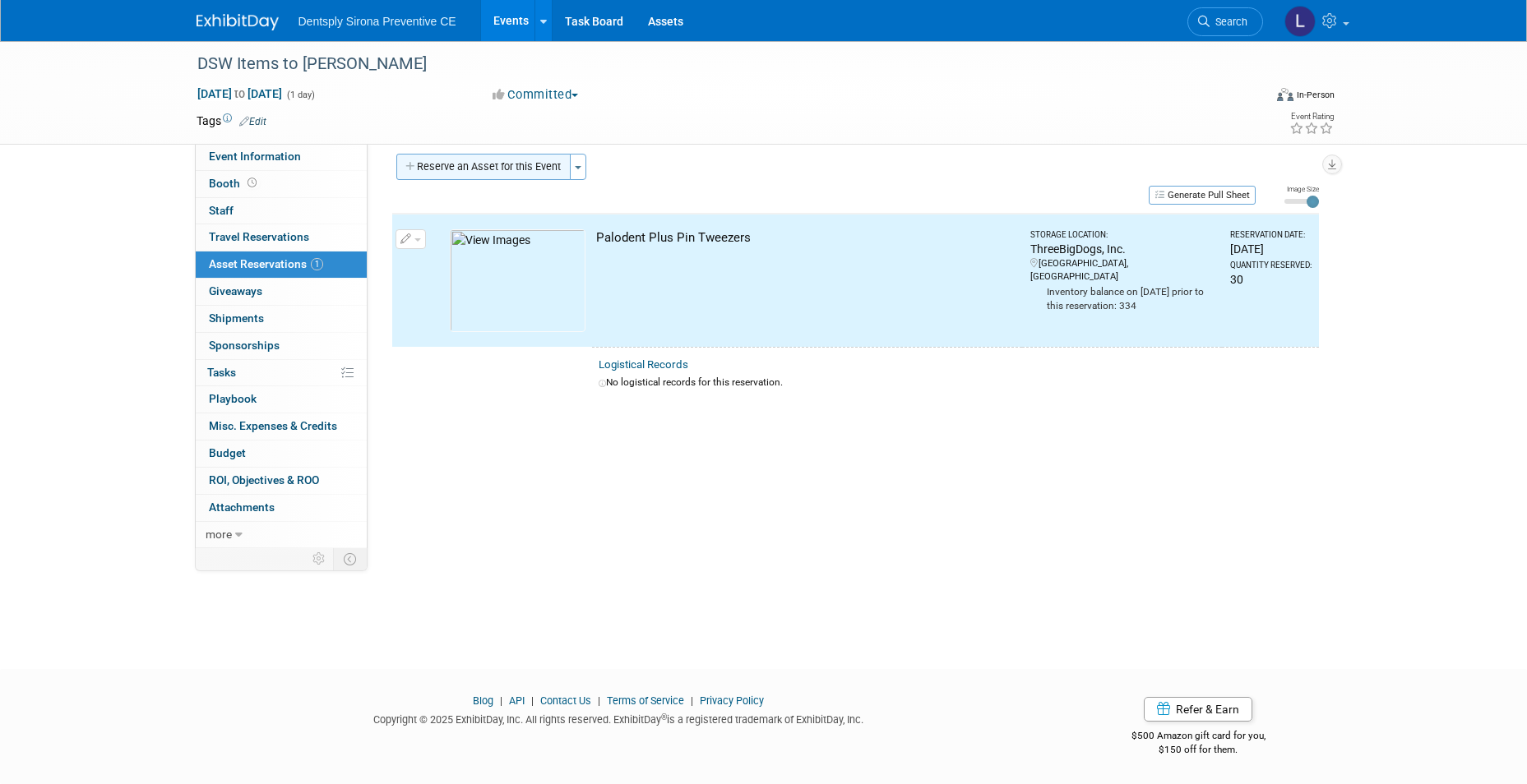
click at [508, 169] on button "Reserve an Asset for this Event" at bounding box center [484, 166] width 175 height 26
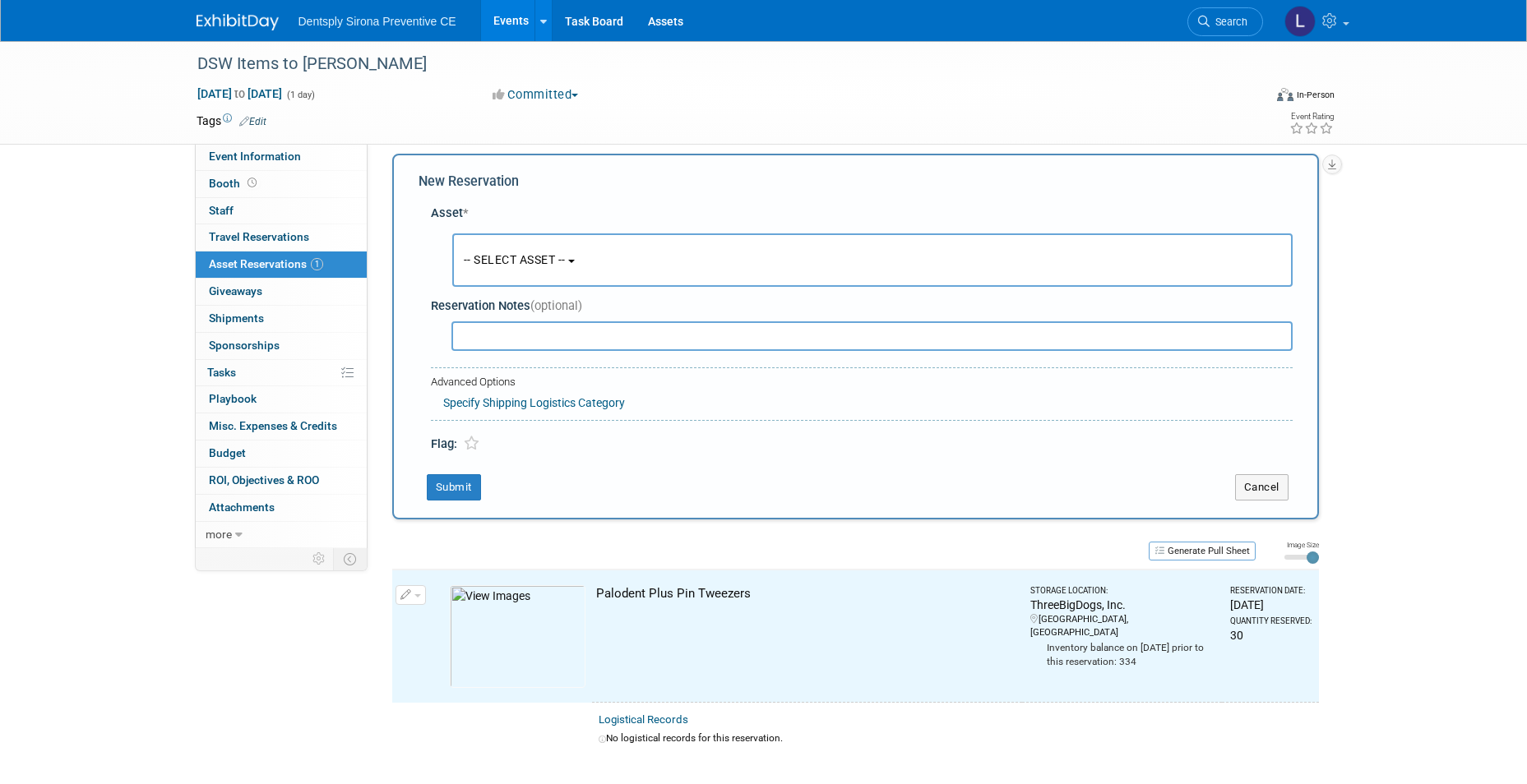
scroll to position [15, 0]
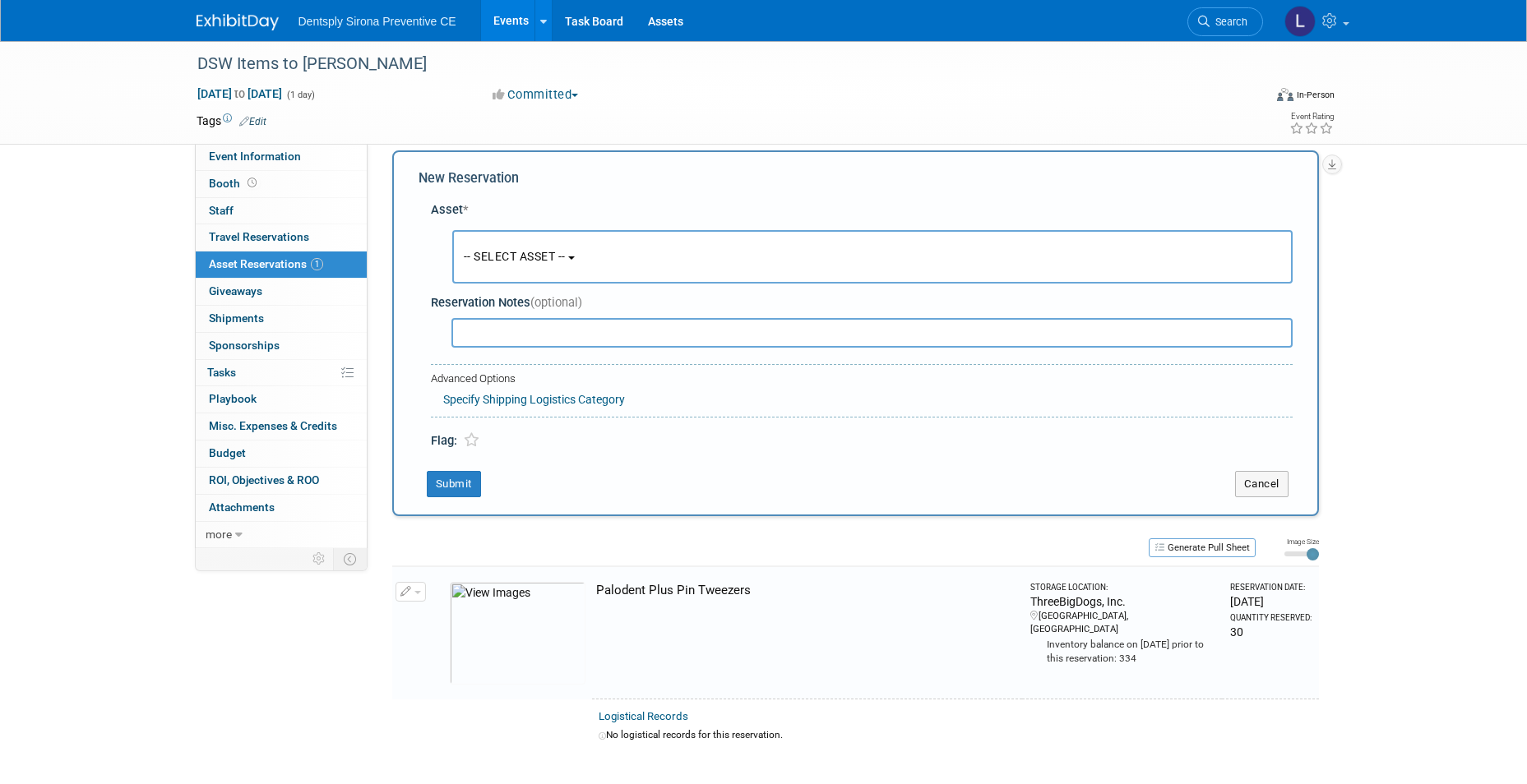
click at [508, 253] on span "-- SELECT ASSET --" at bounding box center [514, 256] width 102 height 13
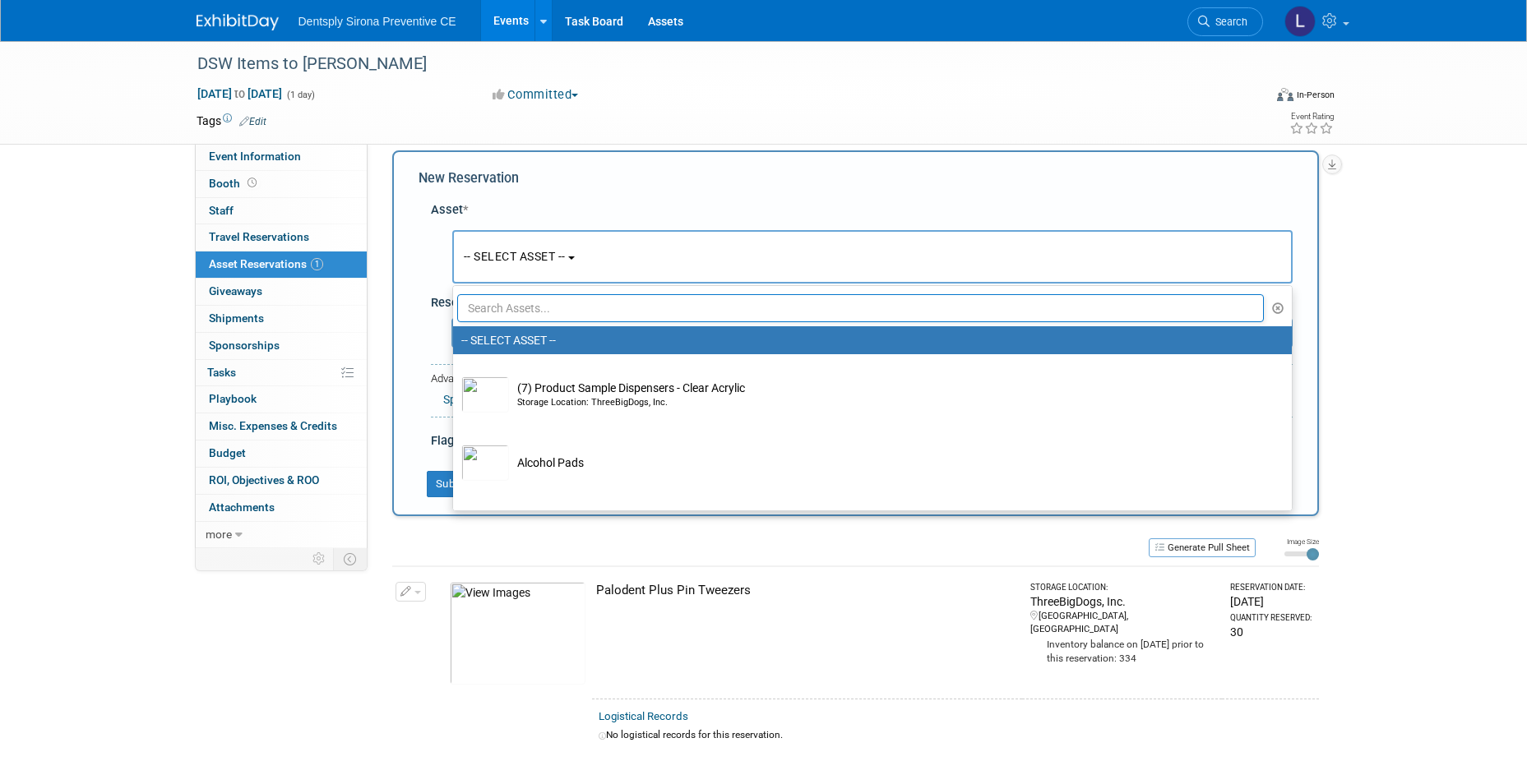
click at [515, 312] on input "text" at bounding box center [860, 308] width 807 height 28
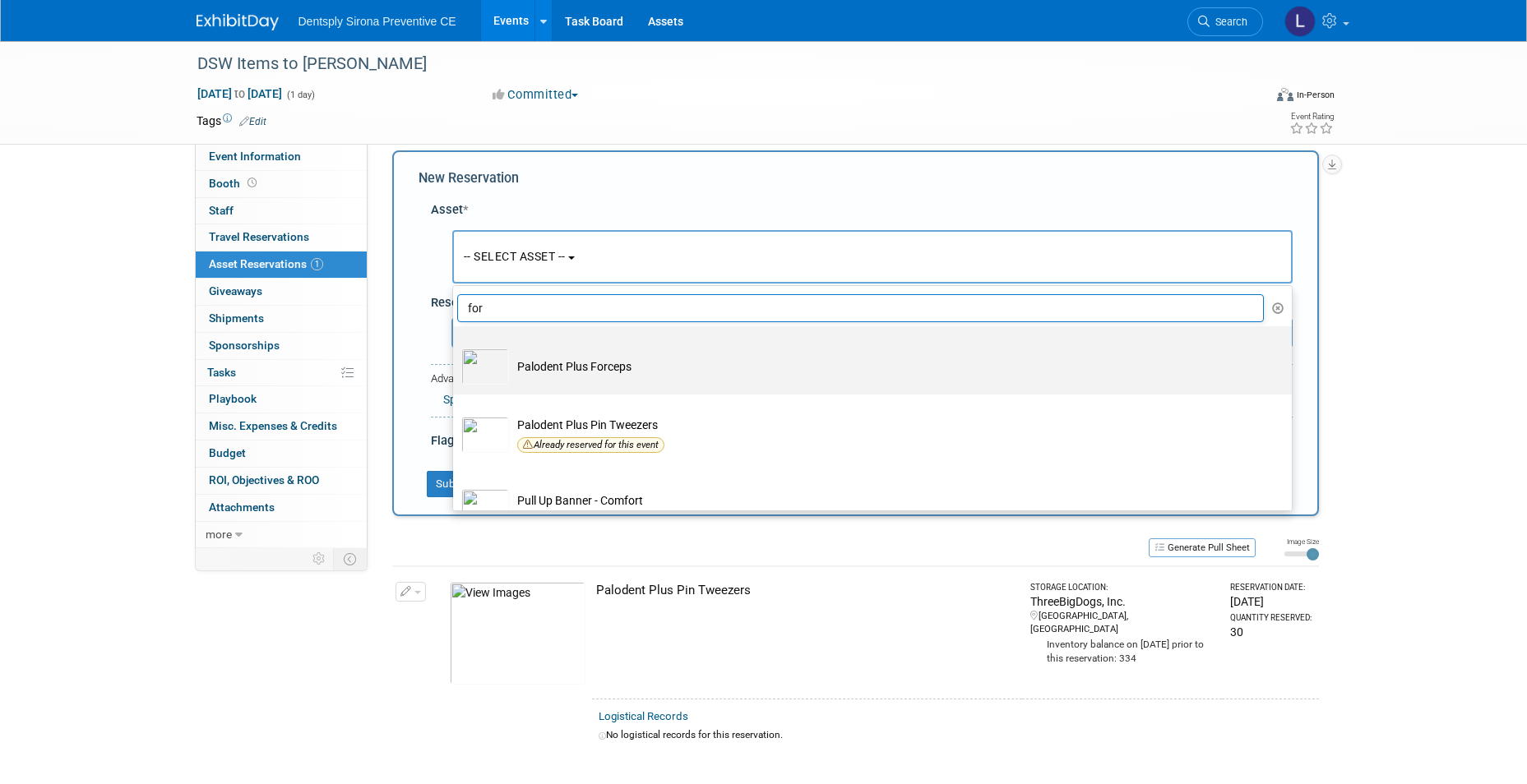
type input "for"
click at [553, 360] on td "Palodent Plus Forceps" at bounding box center [883, 367] width 750 height 36
click at [456, 346] on input "Palodent Plus Forceps" at bounding box center [449, 341] width 11 height 11
select select "10718983"
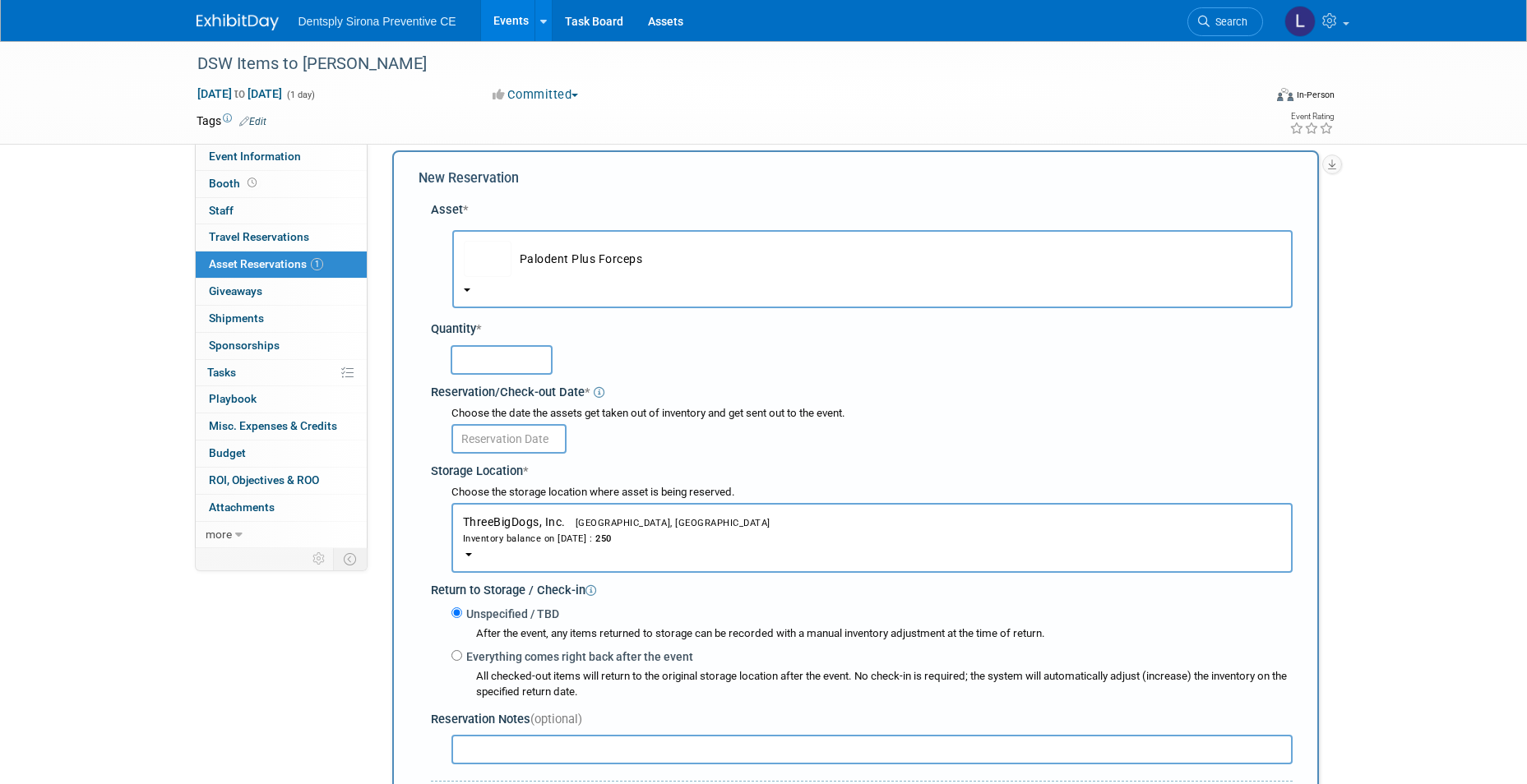
click at [525, 351] on input "text" at bounding box center [501, 360] width 102 height 30
type input "30"
click at [524, 432] on input "text" at bounding box center [509, 439] width 115 height 30
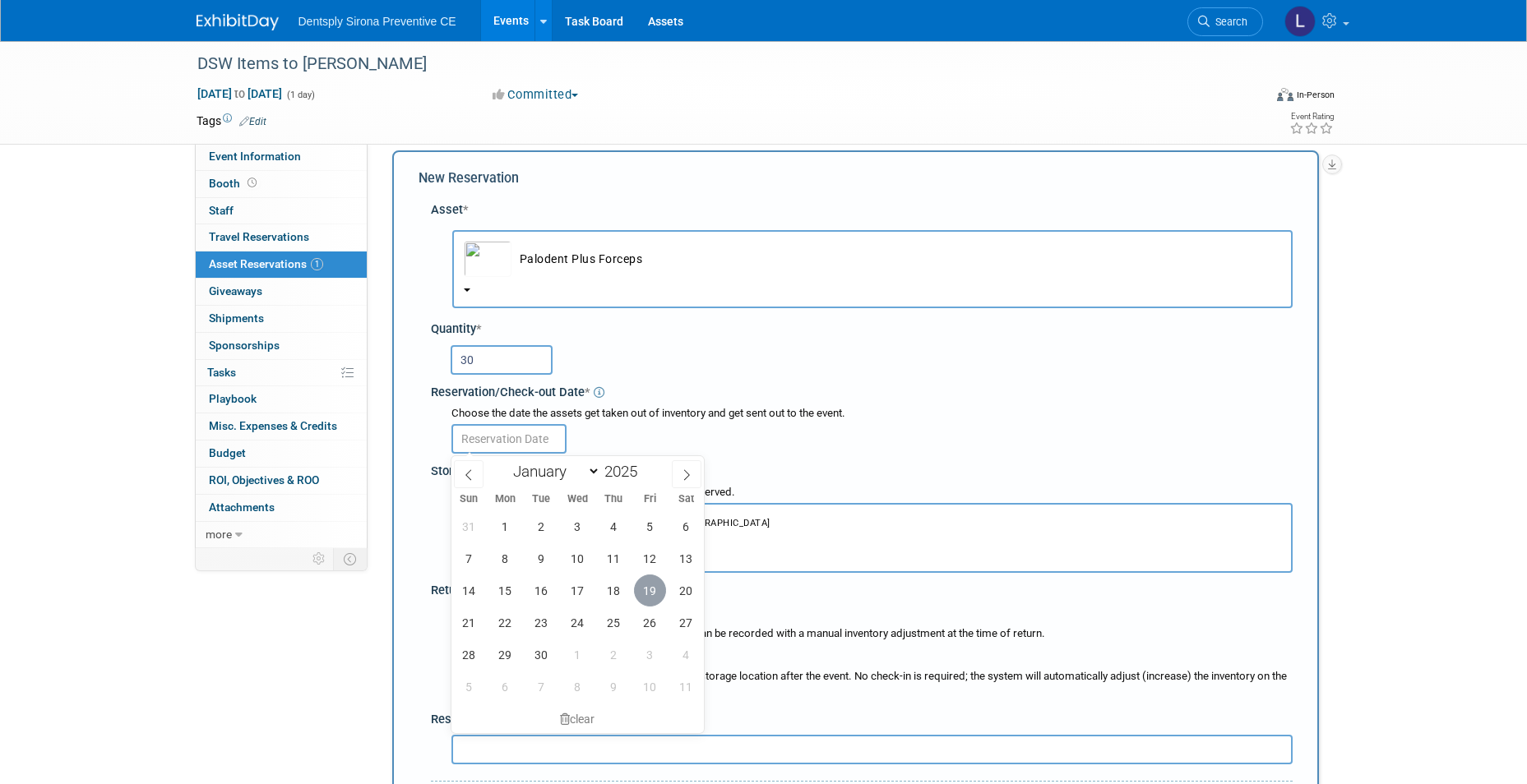
click at [650, 596] on span "19" at bounding box center [650, 590] width 32 height 32
type input "Sep 19, 2025"
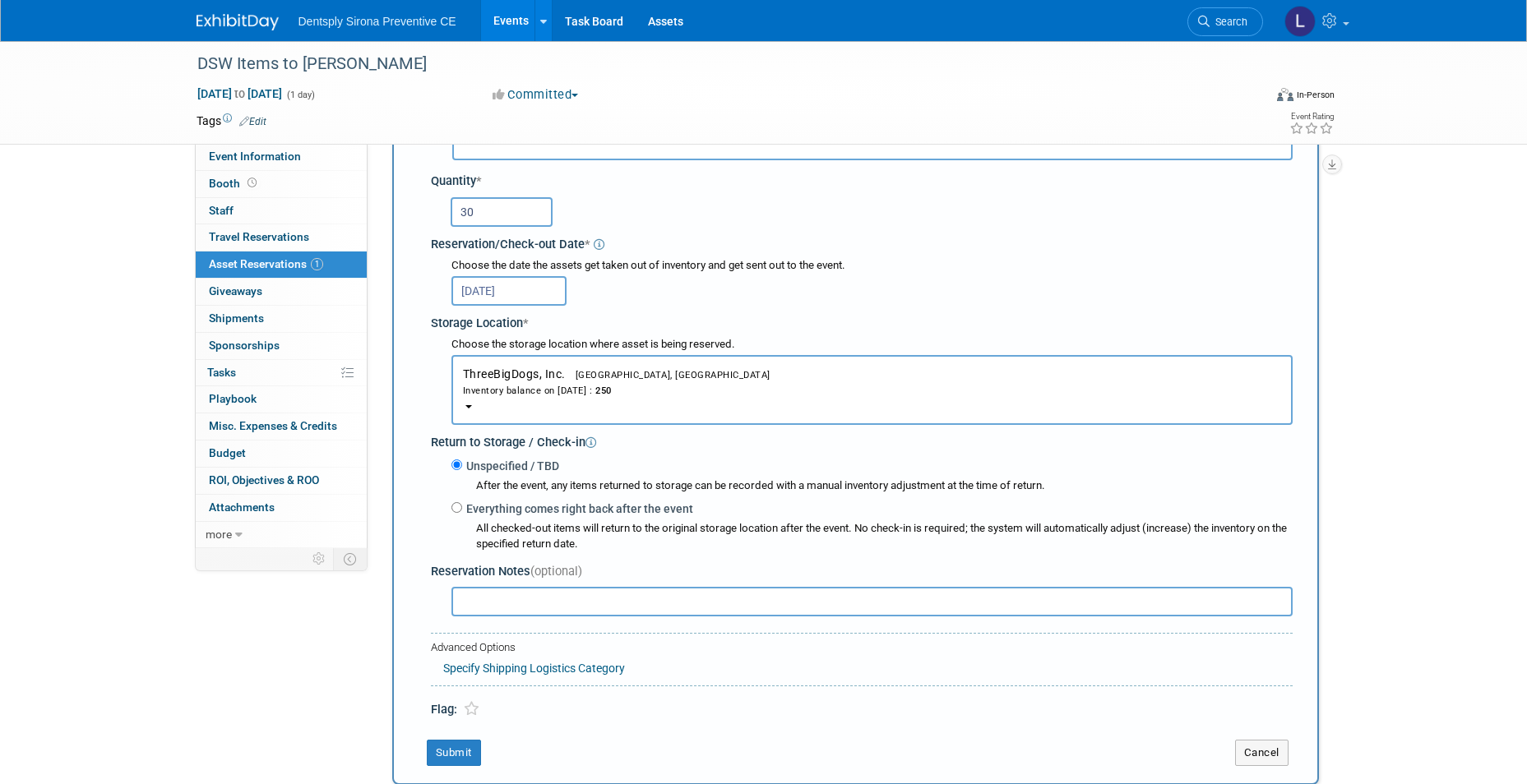
scroll to position [180, 0]
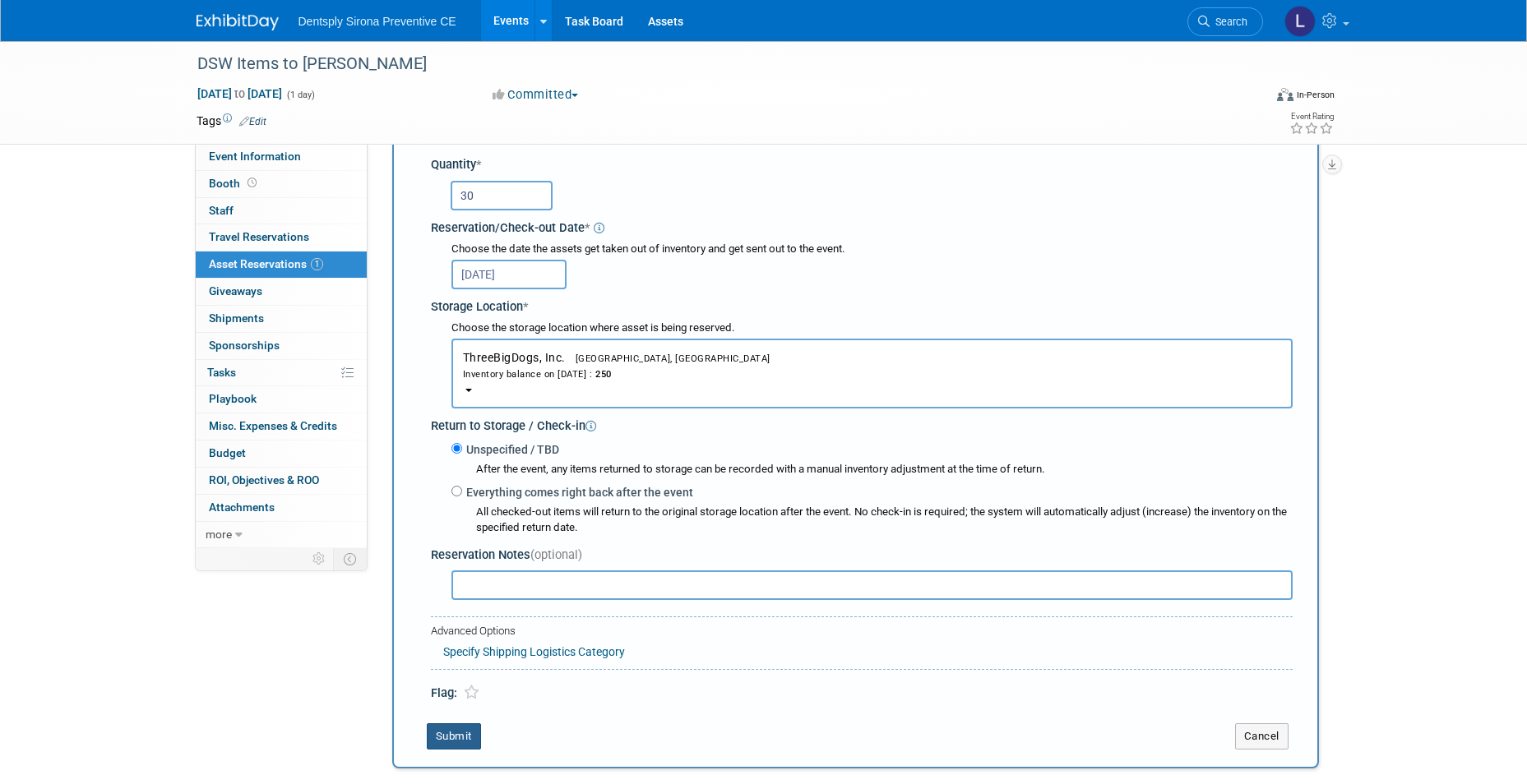
click at [453, 726] on button "Submit" at bounding box center [454, 736] width 55 height 26
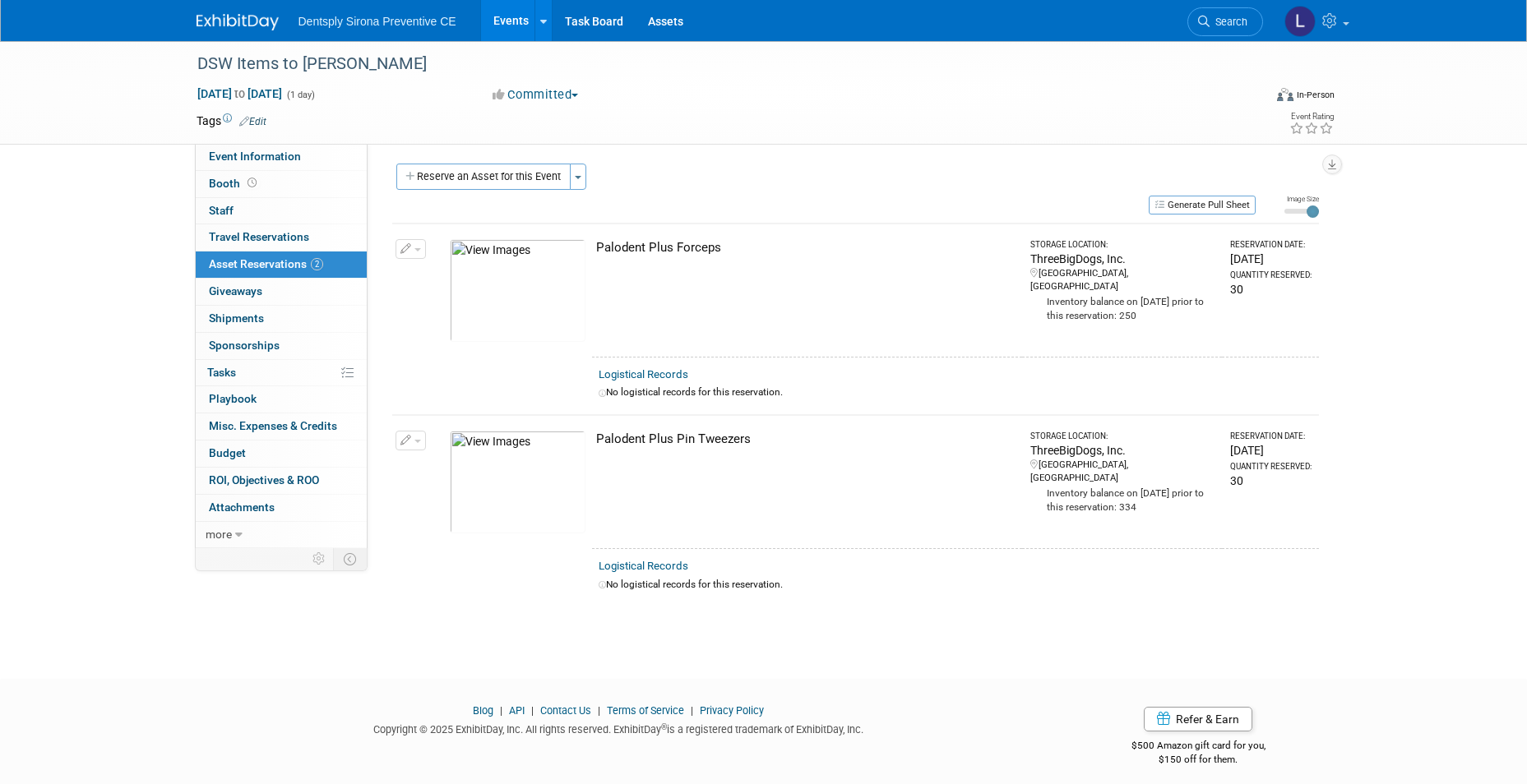
scroll to position [0, 0]
click at [1185, 209] on button "Generate Pull Sheet" at bounding box center [1202, 207] width 107 height 19
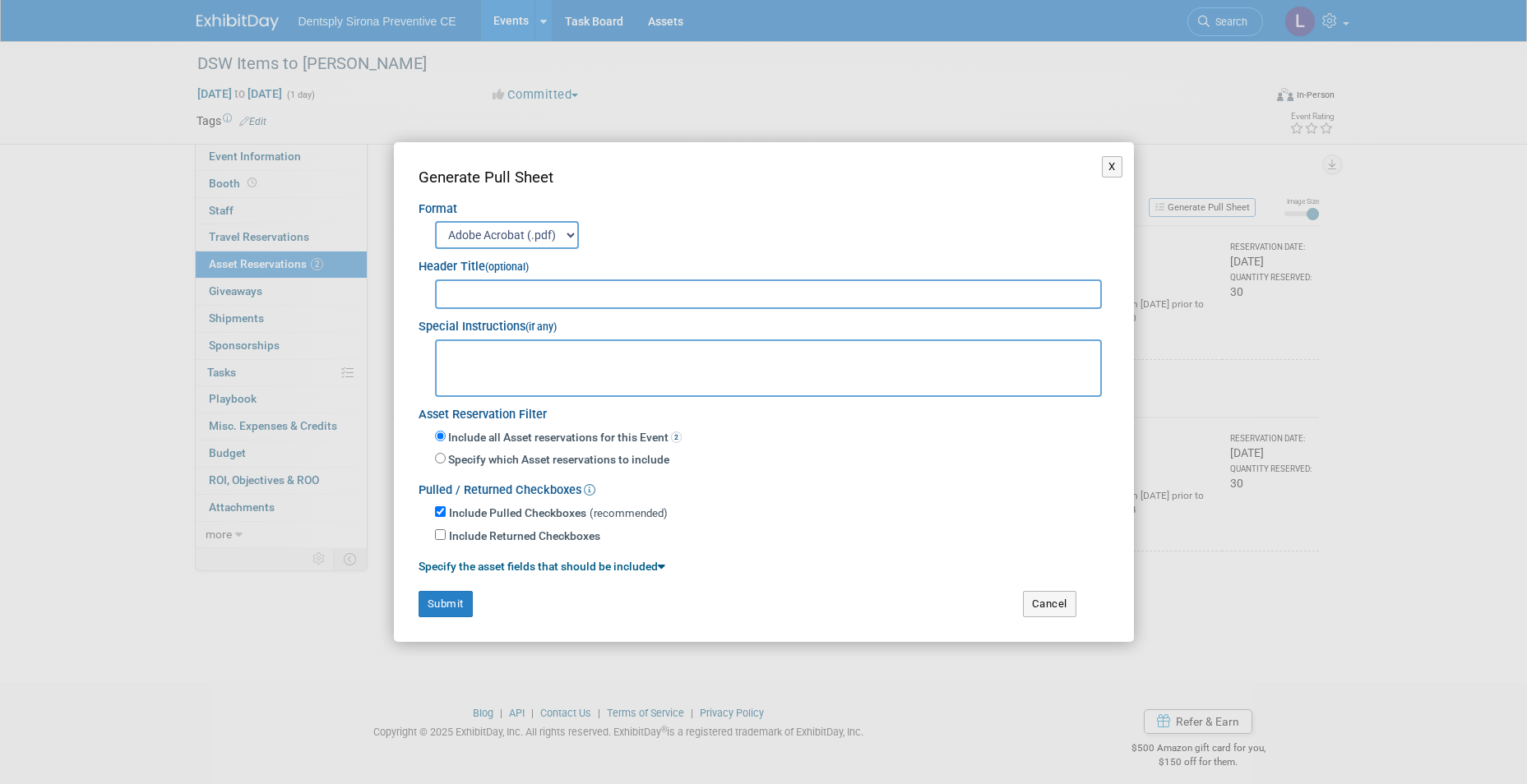
click at [593, 296] on input "text" at bounding box center [769, 294] width 668 height 30
type input "DSW Materials to Lindsey"
click at [456, 606] on button "Submit" at bounding box center [445, 604] width 55 height 26
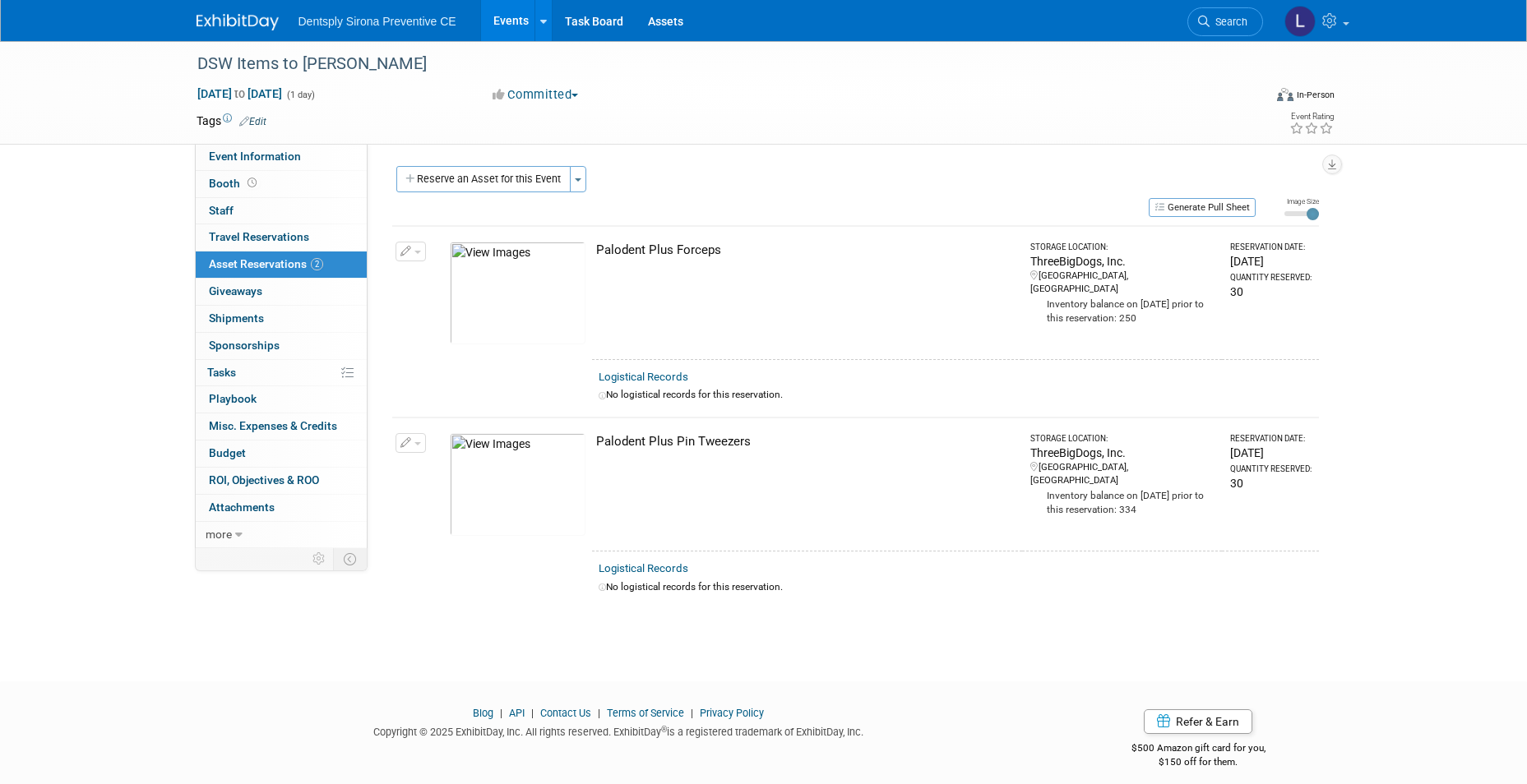
click at [966, 101] on div "Sep 19, 2025 to Sep 19, 2025 (1 day) Sep 19, 2025 to Sep 19, 2025 Committed Com…" at bounding box center [766, 98] width 1163 height 25
